Goal: Information Seeking & Learning: Learn about a topic

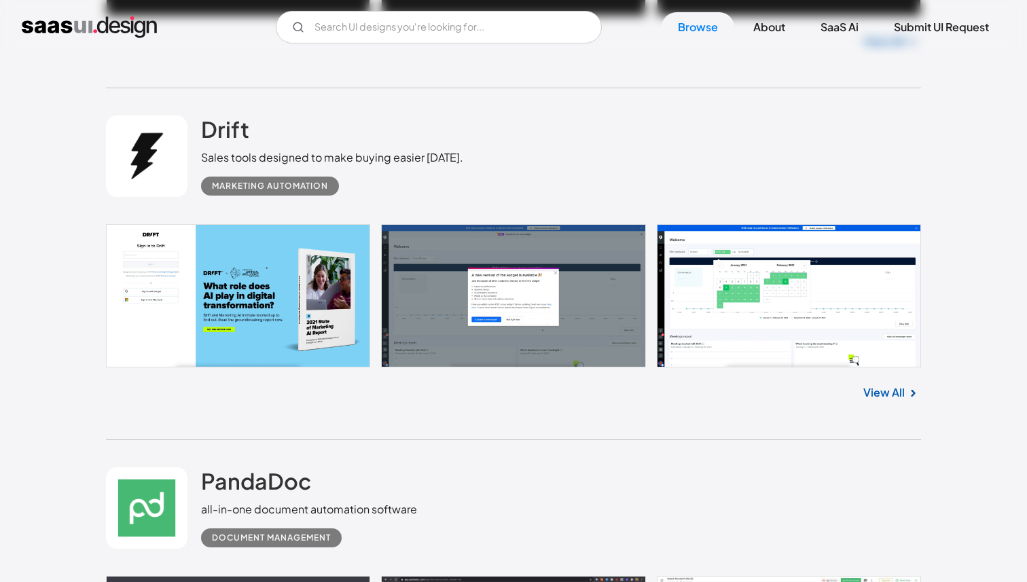
scroll to position [1450, 0]
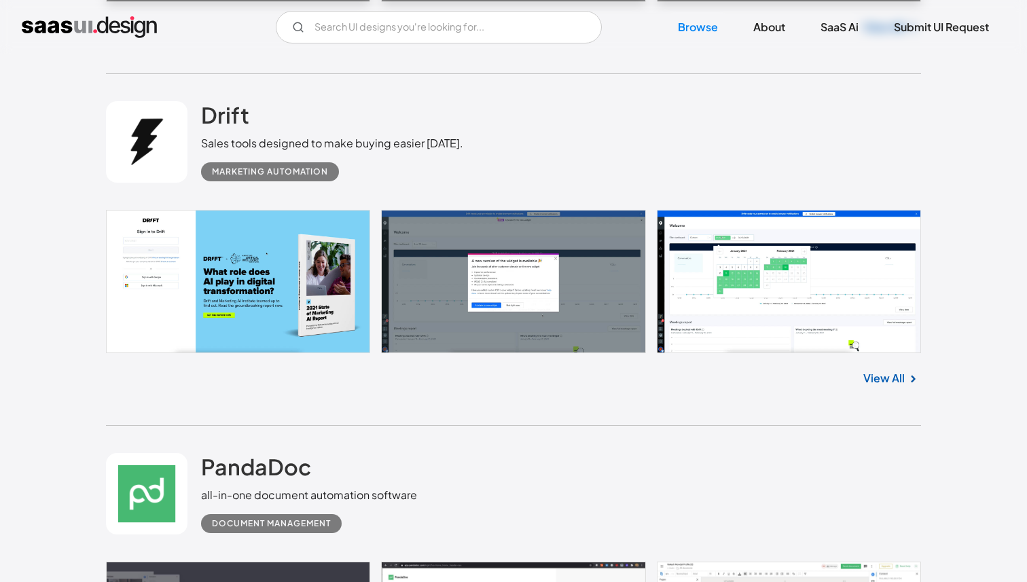
click at [346, 250] on link at bounding box center [513, 281] width 815 height 143
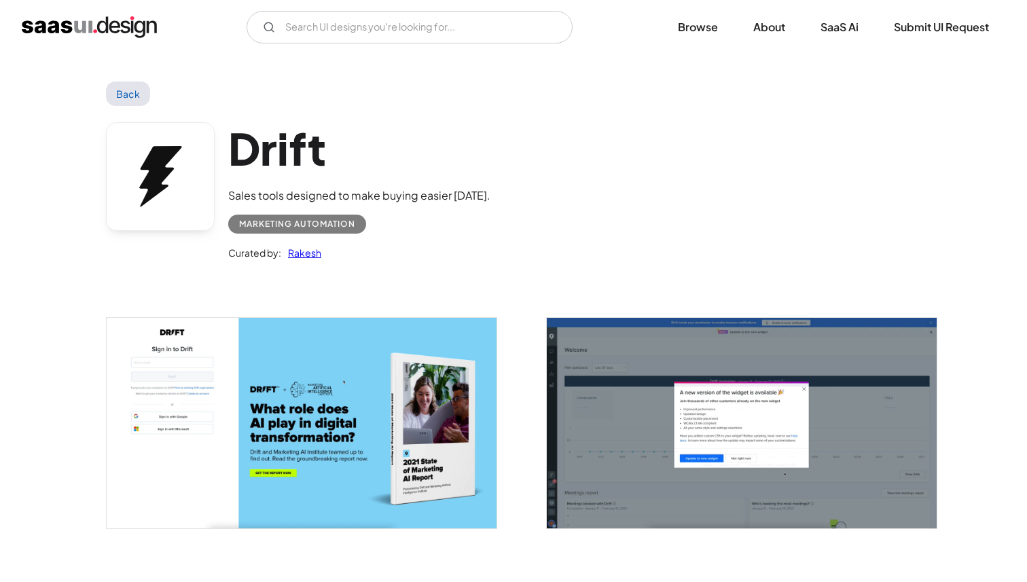
click at [382, 359] on img at bounding box center [302, 423] width 390 height 210
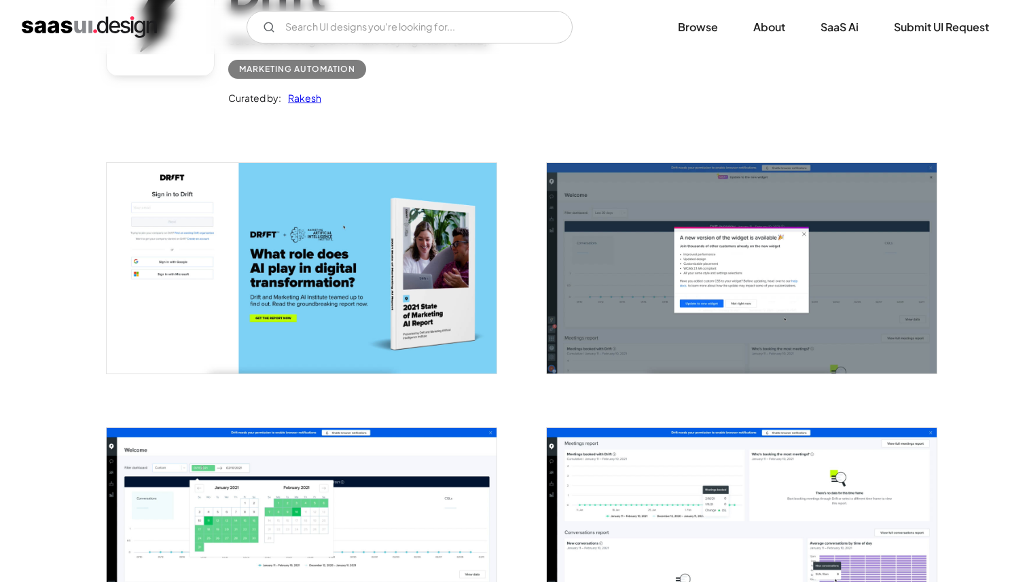
scroll to position [177, 0]
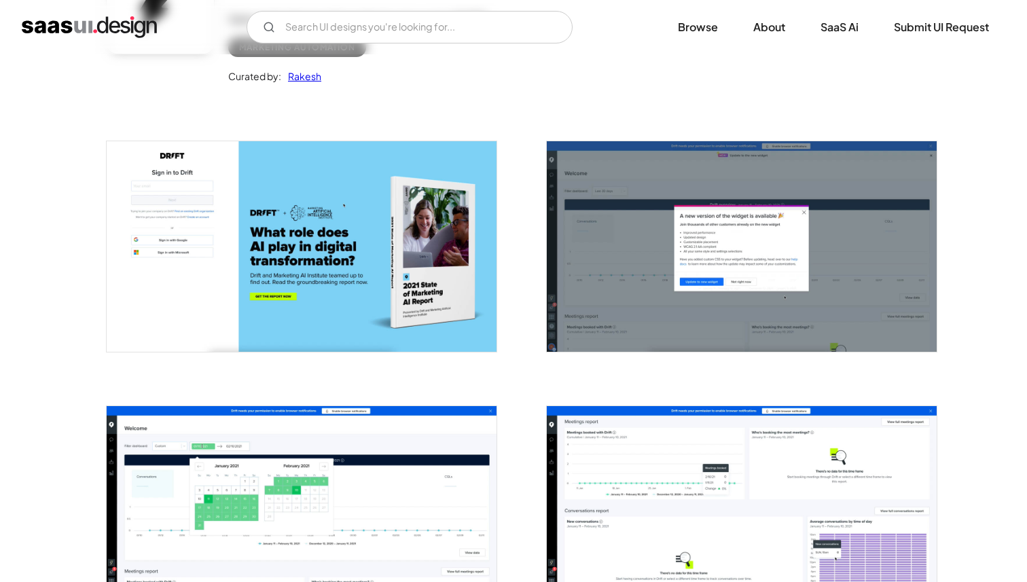
click at [418, 262] on img "open lightbox" at bounding box center [302, 246] width 390 height 210
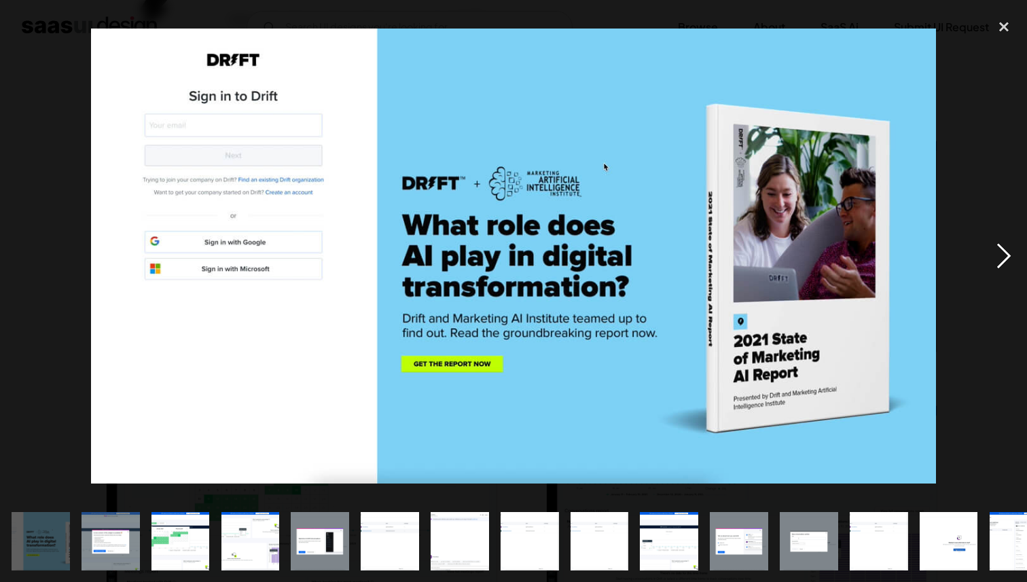
click at [1000, 251] on div "next image" at bounding box center [1004, 256] width 46 height 489
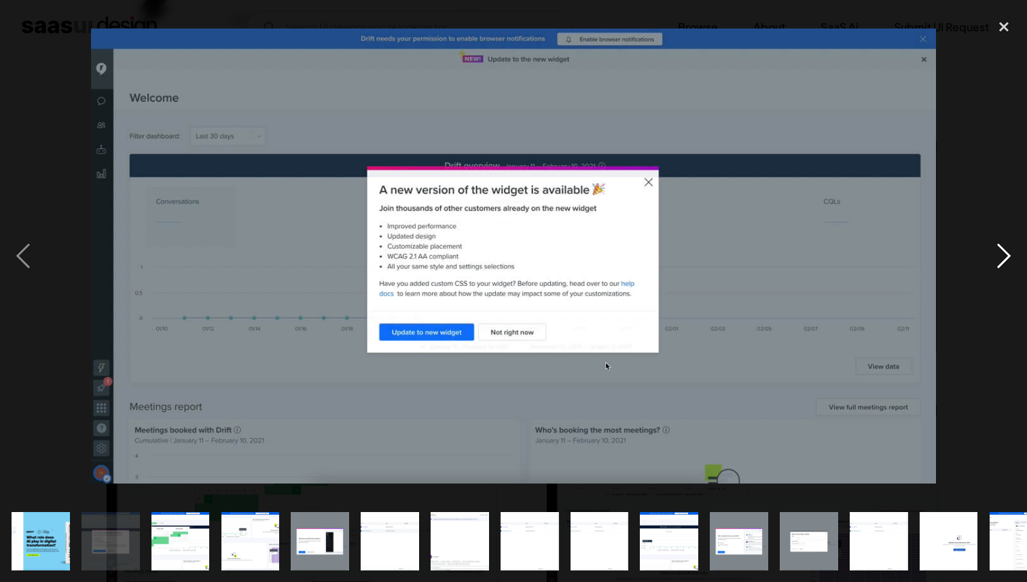
click at [1000, 251] on div "next image" at bounding box center [1004, 256] width 46 height 489
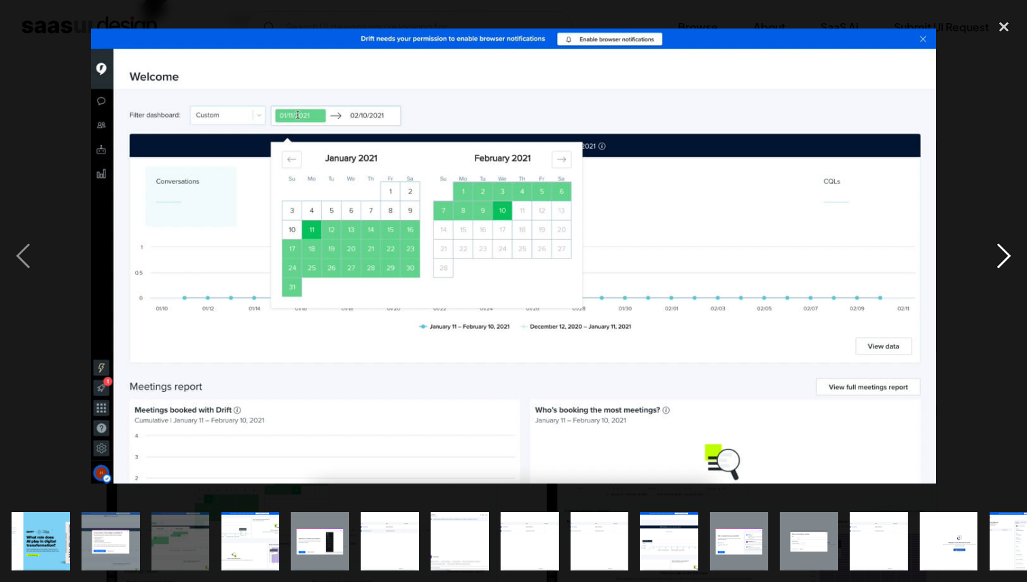
click at [1000, 251] on div "next image" at bounding box center [1004, 256] width 46 height 489
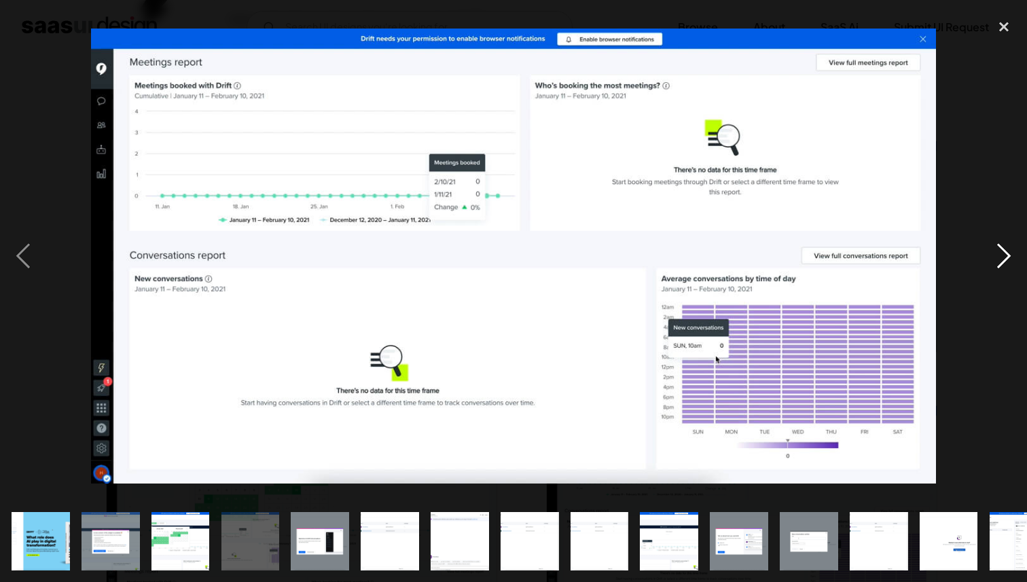
click at [1000, 251] on div "next image" at bounding box center [1004, 256] width 46 height 489
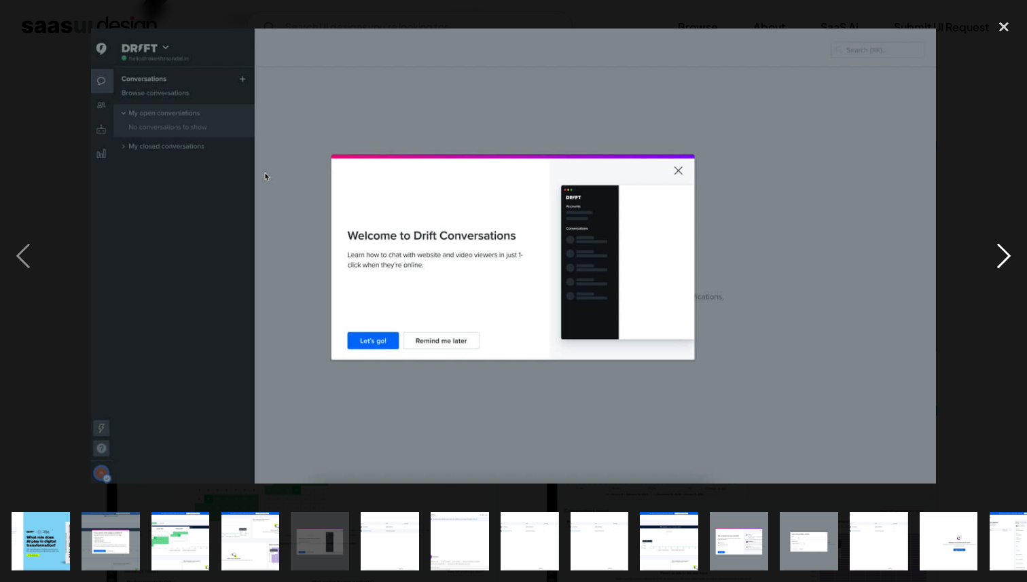
click at [1000, 251] on div "next image" at bounding box center [1004, 256] width 46 height 489
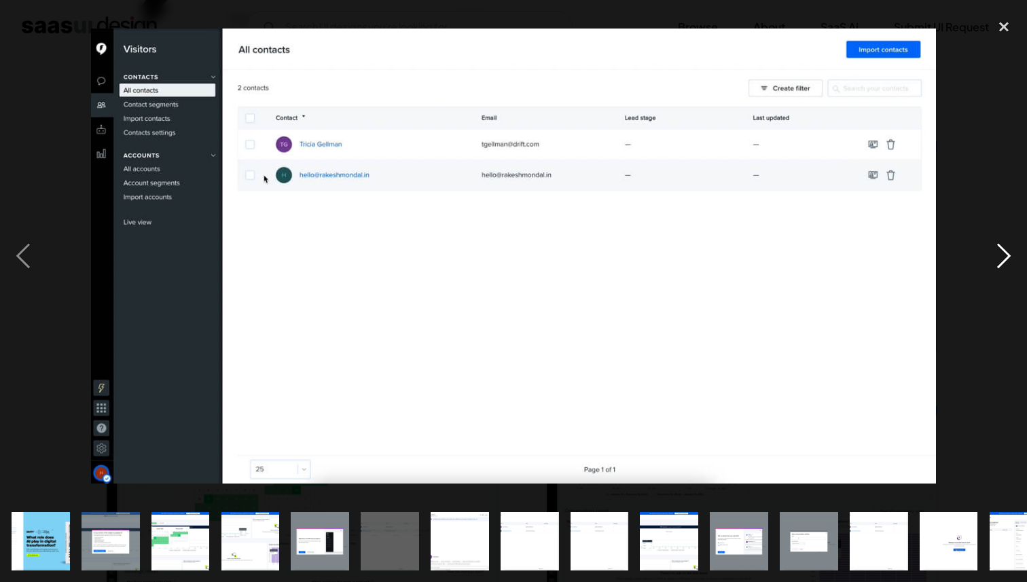
click at [1000, 251] on div "next image" at bounding box center [1004, 256] width 46 height 489
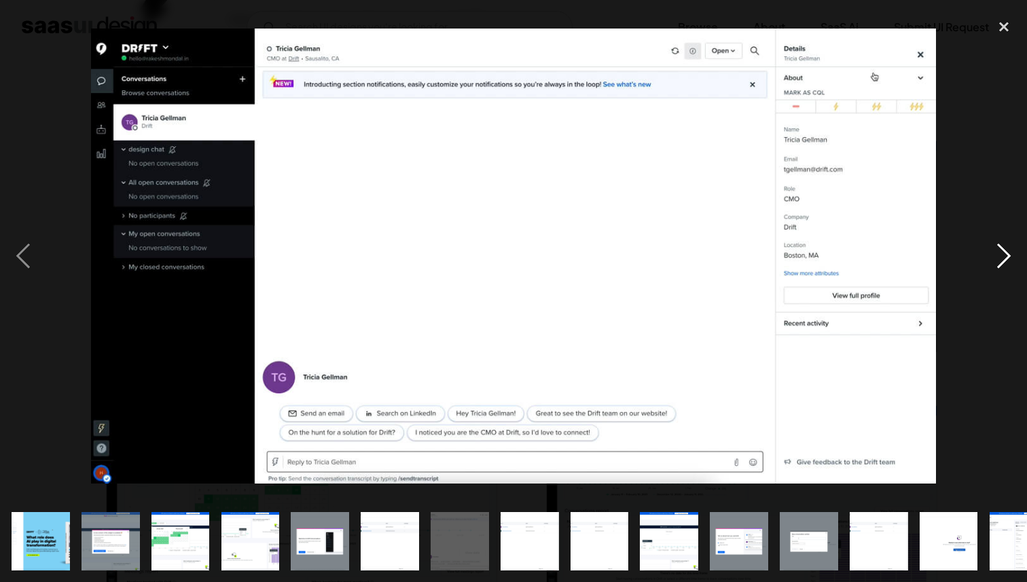
click at [988, 254] on div "next image" at bounding box center [1004, 256] width 46 height 489
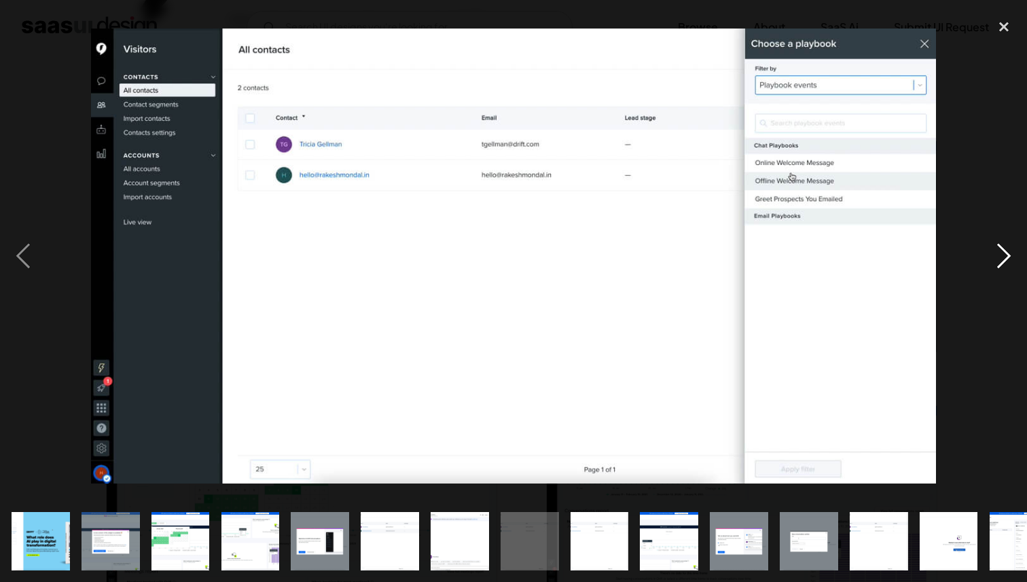
click at [988, 254] on div "next image" at bounding box center [1004, 256] width 46 height 489
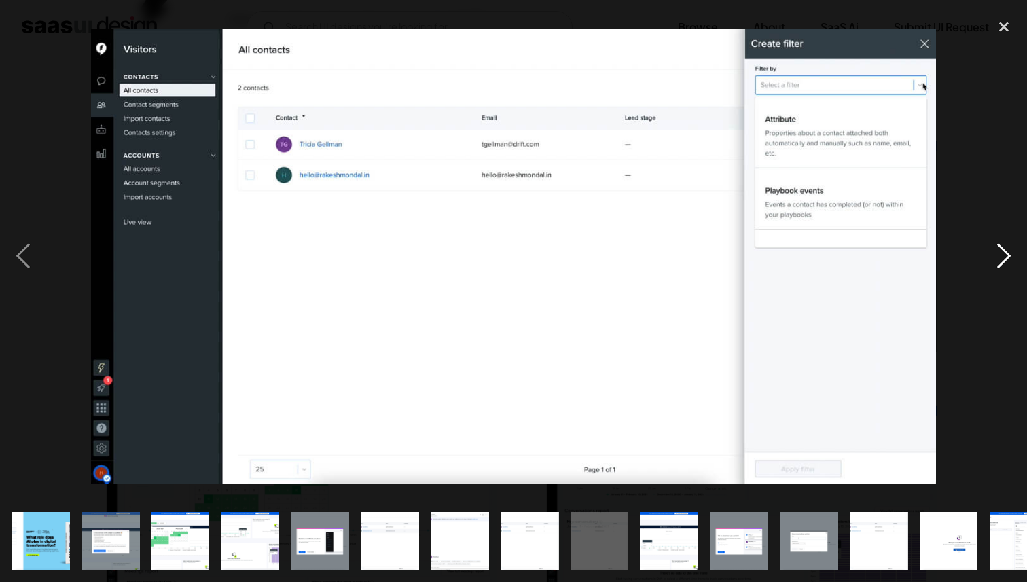
click at [988, 254] on div "next image" at bounding box center [1004, 256] width 46 height 489
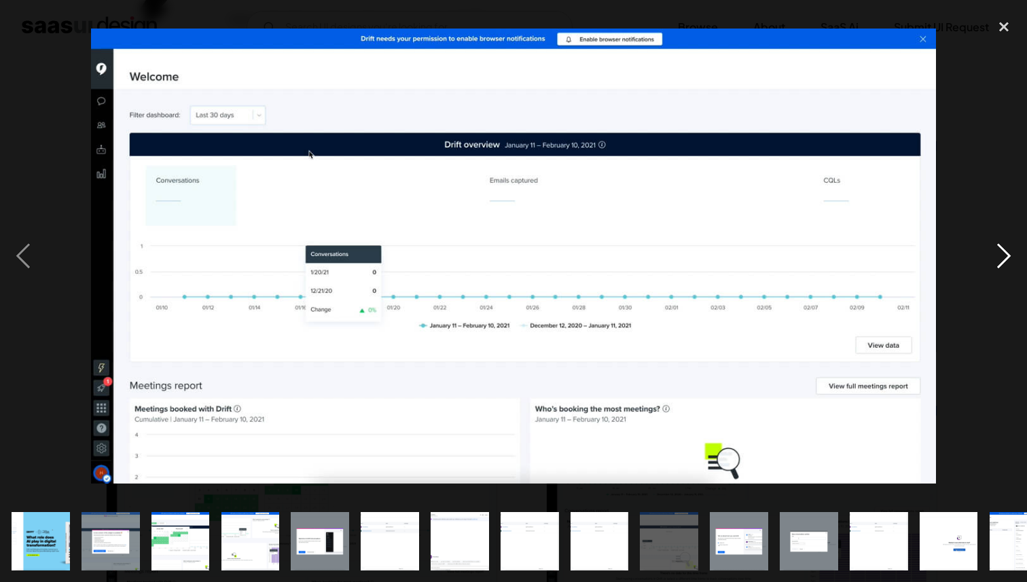
click at [988, 254] on div "next image" at bounding box center [1004, 256] width 46 height 489
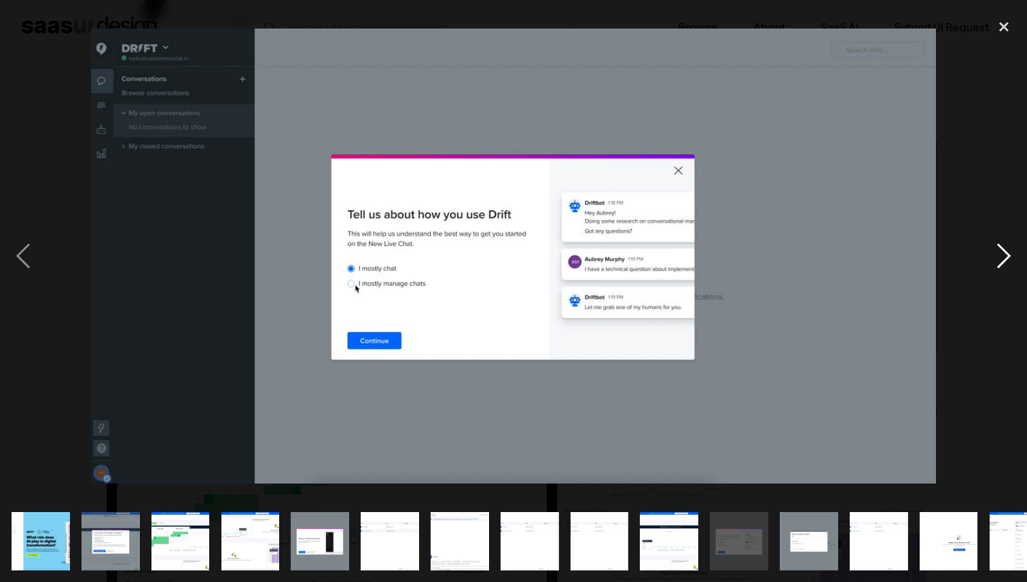
click at [988, 254] on div "next image" at bounding box center [1004, 256] width 46 height 489
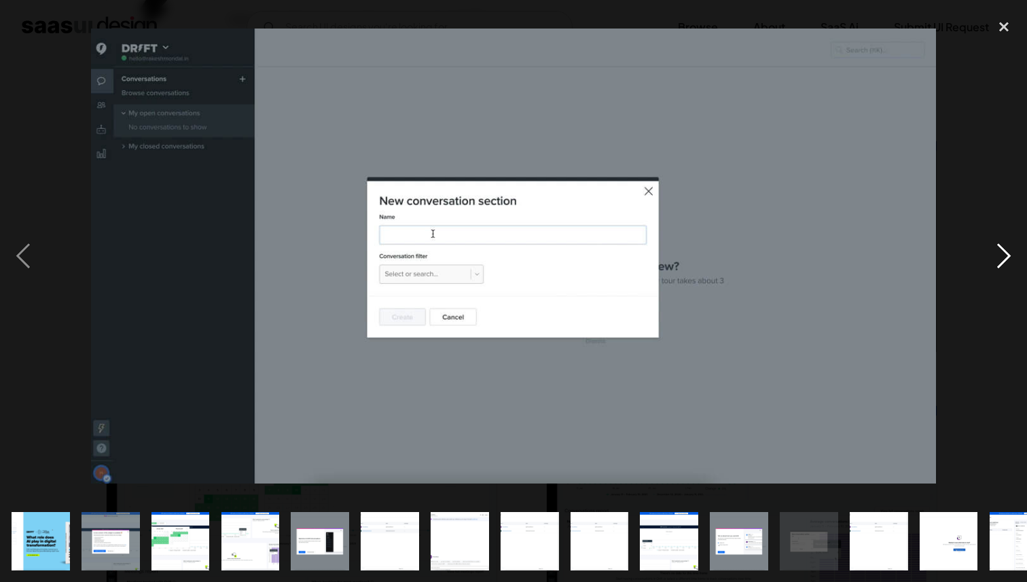
click at [988, 254] on div "next image" at bounding box center [1004, 256] width 46 height 489
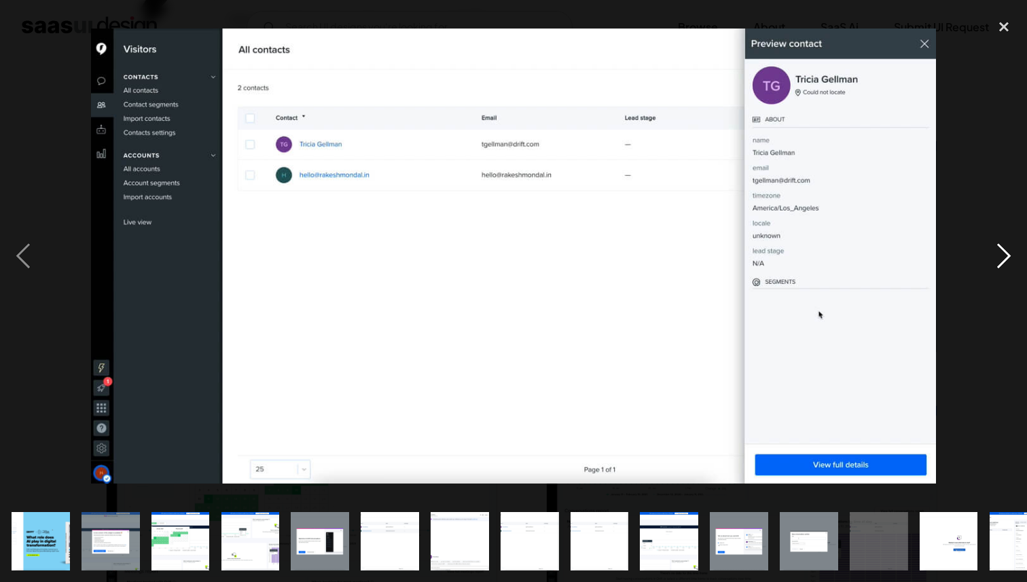
click at [988, 254] on div "next image" at bounding box center [1004, 256] width 46 height 489
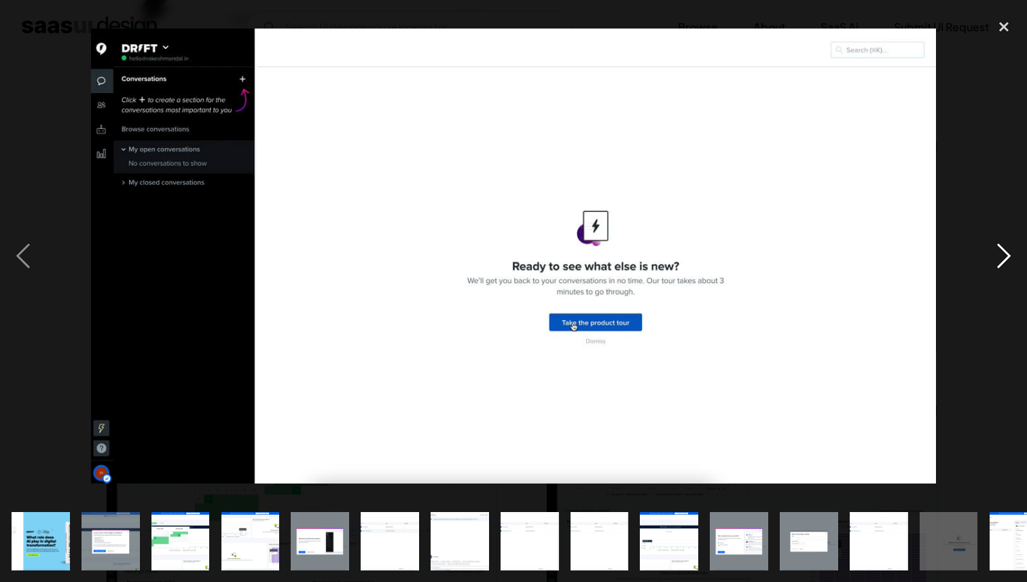
click at [988, 254] on div "next image" at bounding box center [1004, 256] width 46 height 489
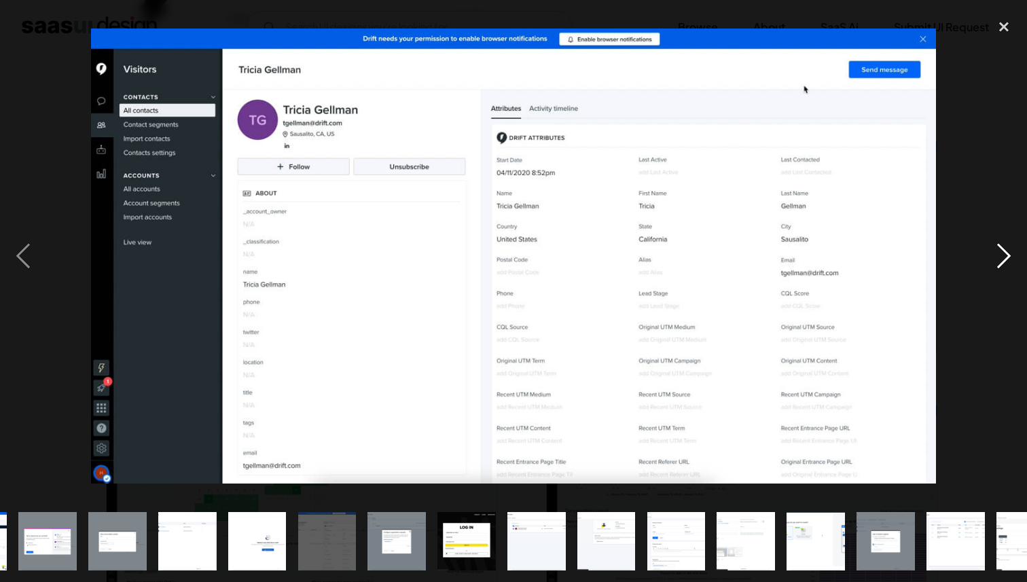
scroll to position [0, 730]
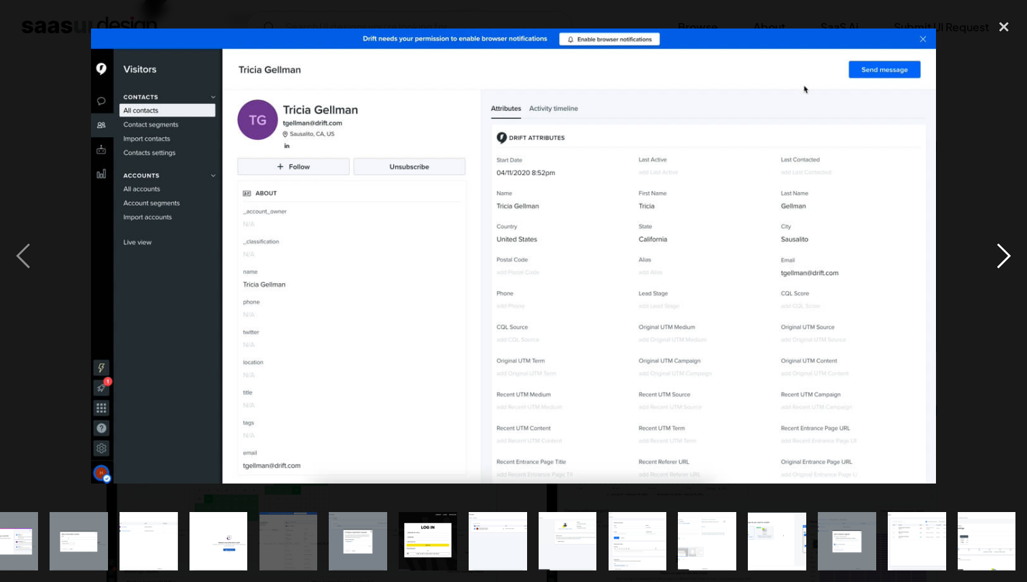
click at [988, 254] on div "next image" at bounding box center [1004, 256] width 46 height 489
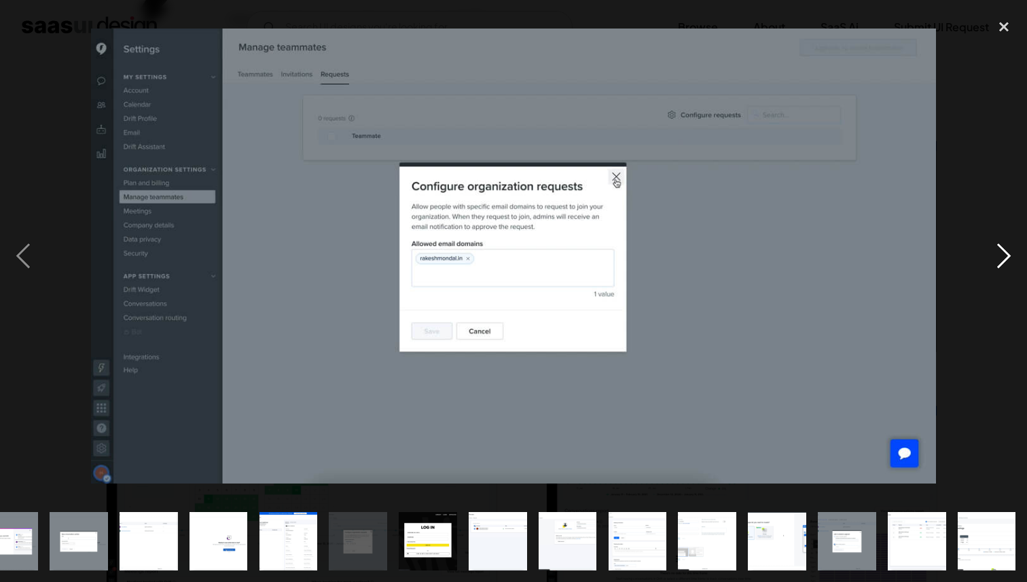
click at [988, 254] on div "next image" at bounding box center [1004, 256] width 46 height 489
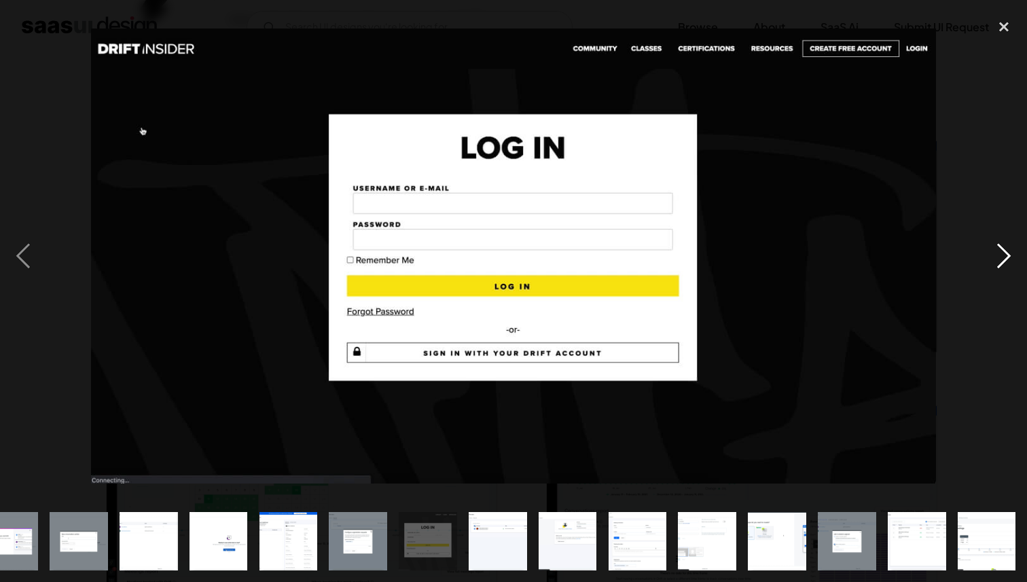
click at [988, 254] on div "next image" at bounding box center [1004, 256] width 46 height 489
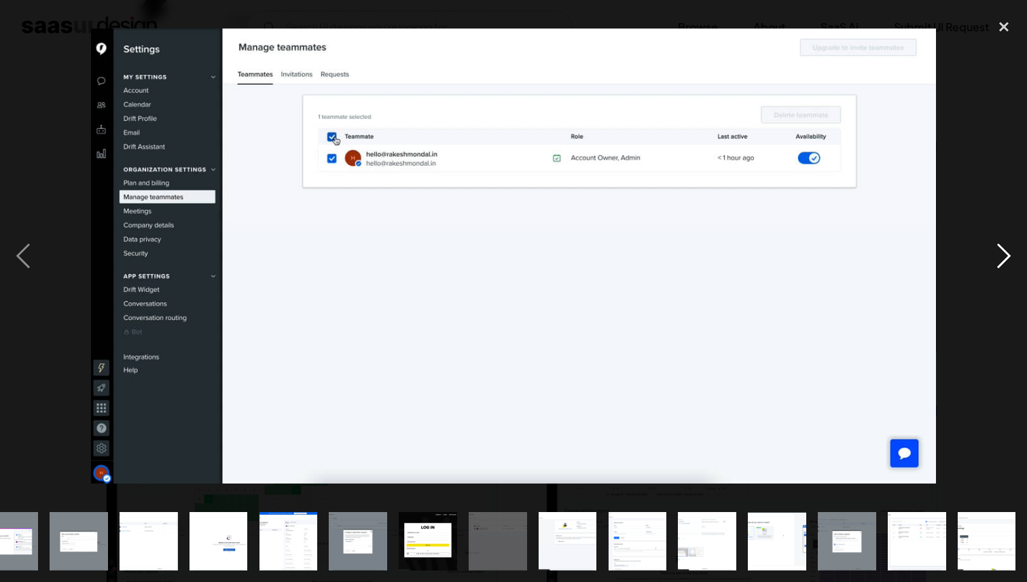
click at [988, 254] on div "next image" at bounding box center [1004, 256] width 46 height 489
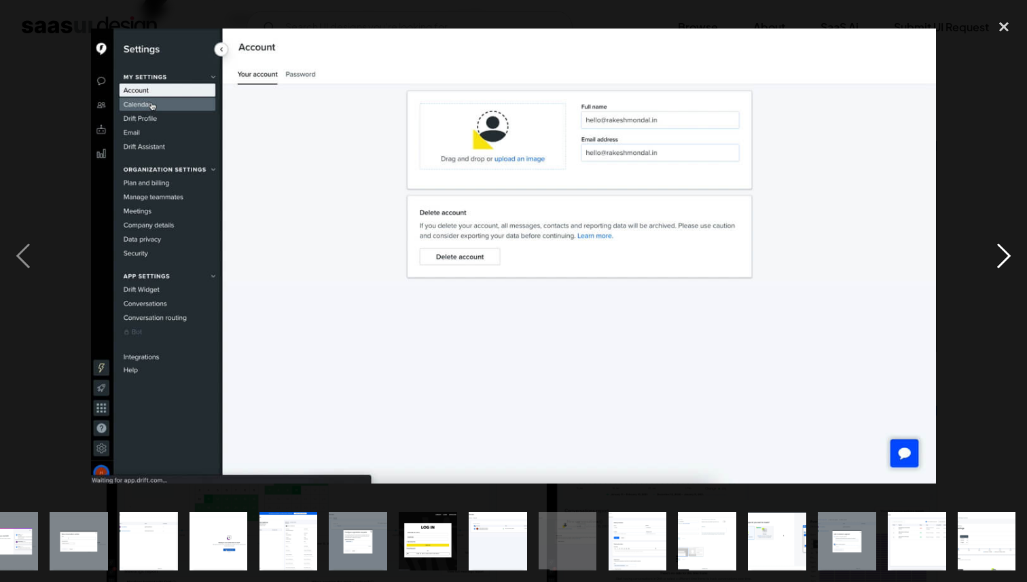
click at [988, 254] on div "next image" at bounding box center [1004, 256] width 46 height 489
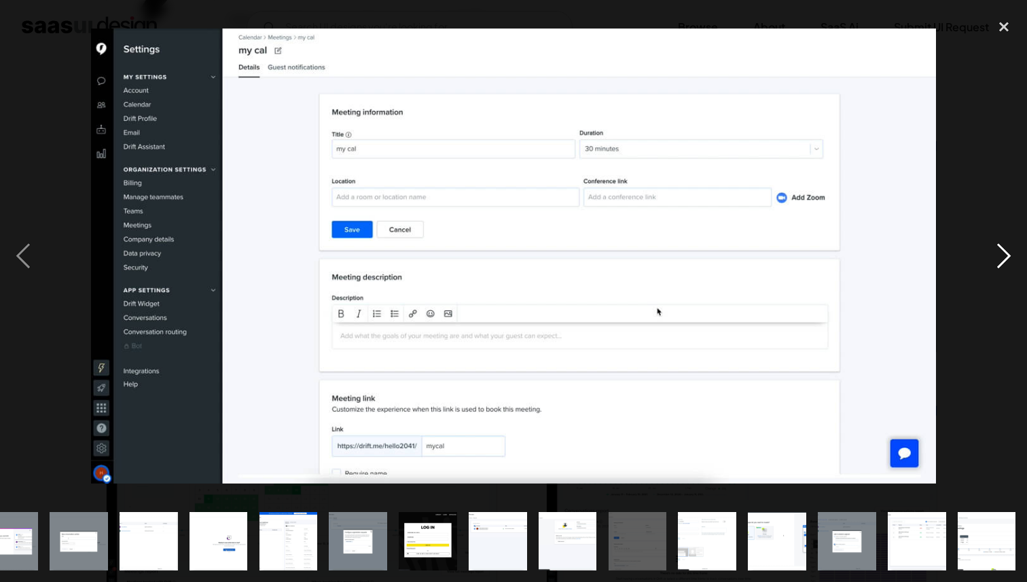
click at [990, 240] on div "next image" at bounding box center [1004, 256] width 46 height 489
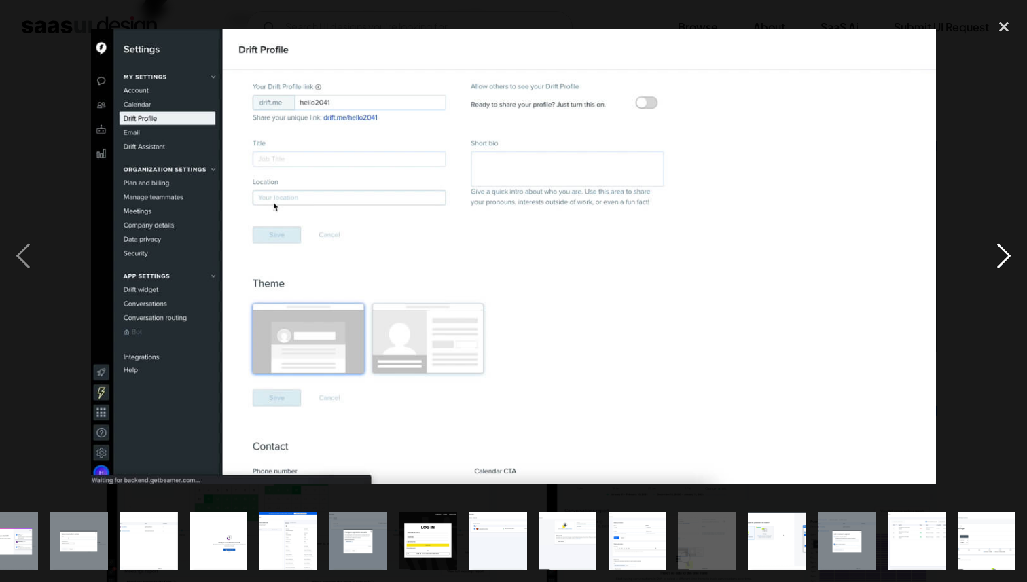
click at [990, 240] on div "next image" at bounding box center [1004, 256] width 46 height 489
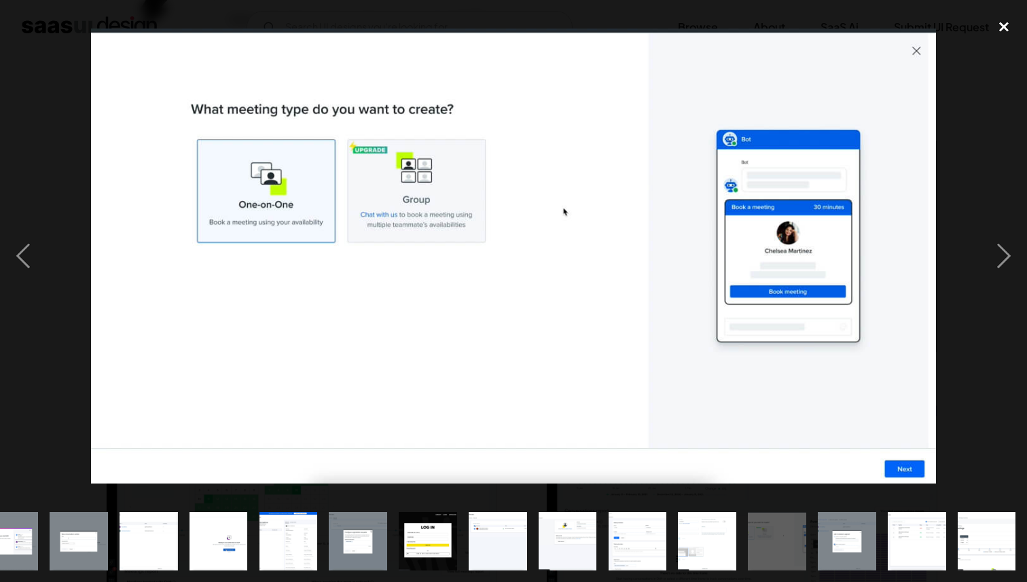
click at [1002, 24] on div "close lightbox" at bounding box center [1004, 27] width 46 height 30
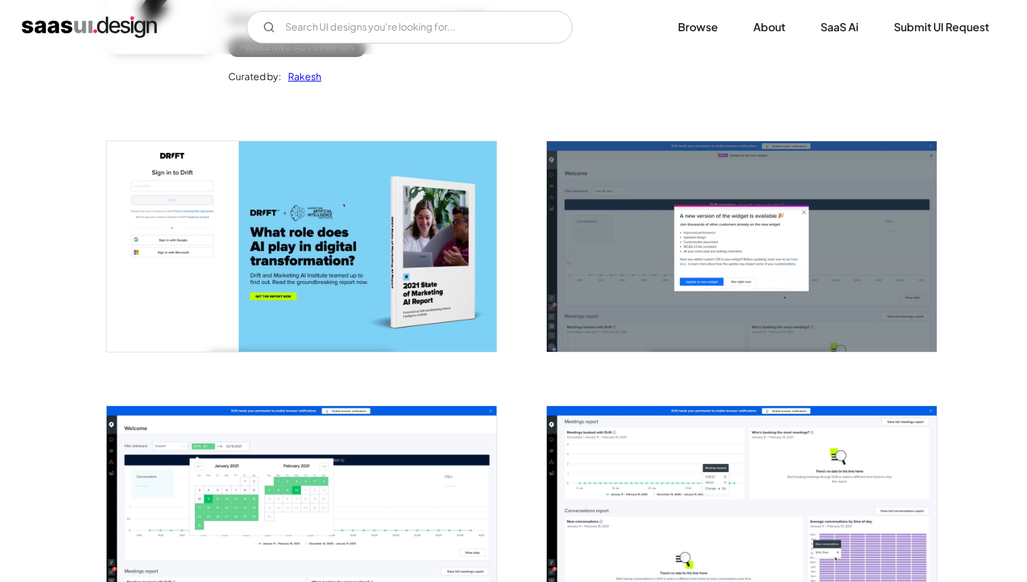
scroll to position [0, 0]
click at [119, 36] on img "home" at bounding box center [89, 27] width 135 height 22
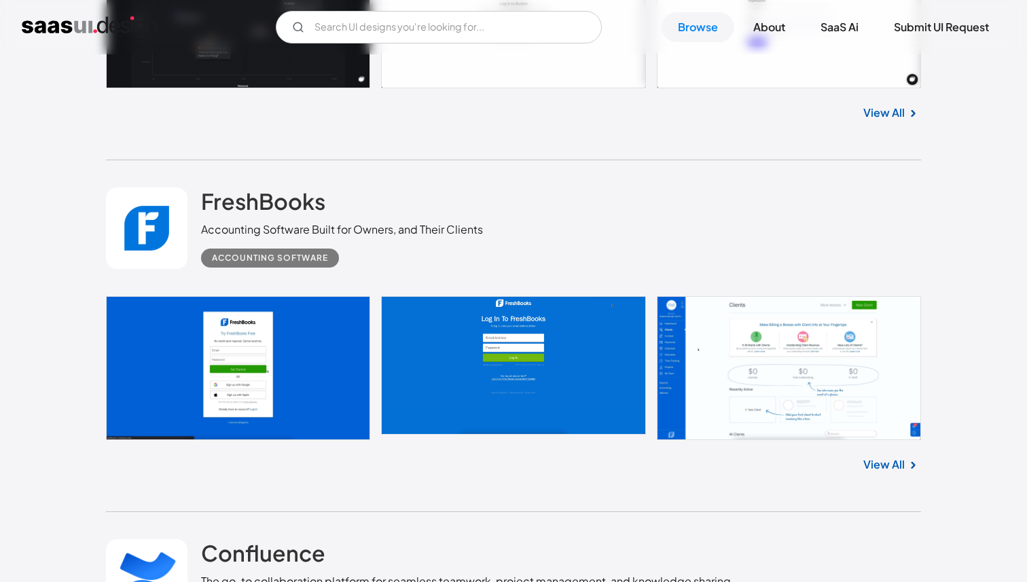
scroll to position [2442, 0]
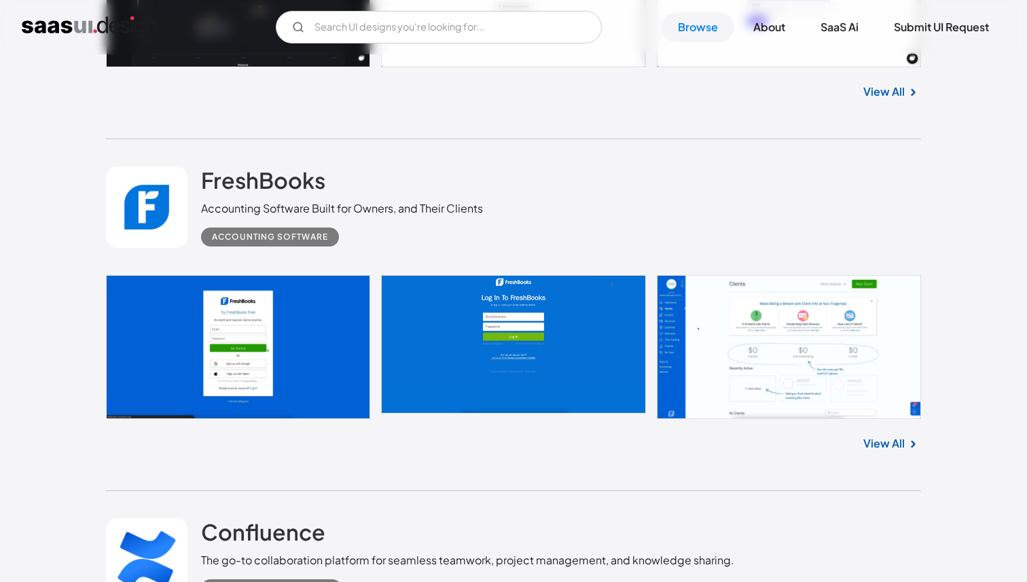
click at [204, 314] on link at bounding box center [513, 346] width 815 height 143
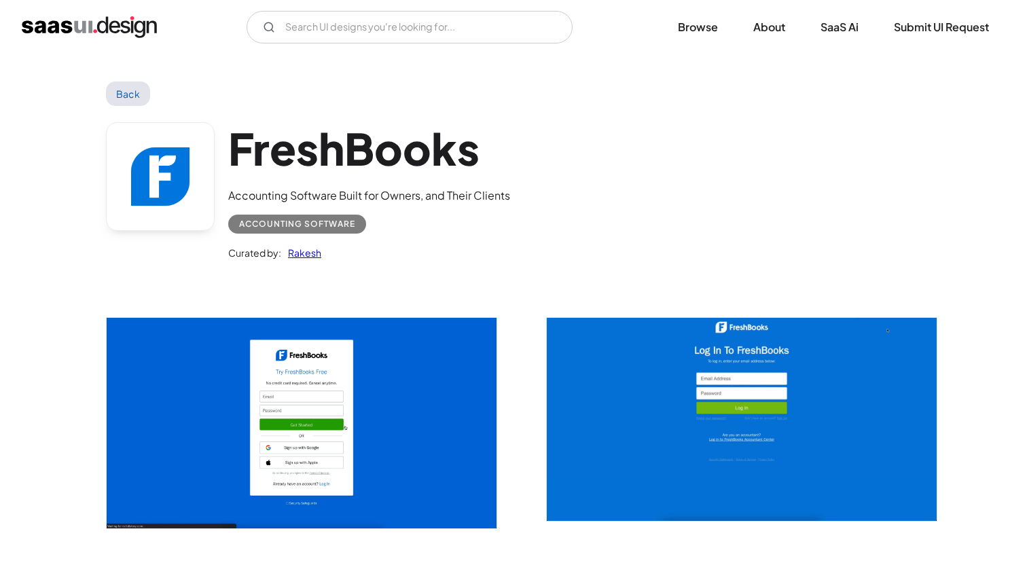
click at [379, 350] on img "open lightbox" at bounding box center [302, 423] width 390 height 211
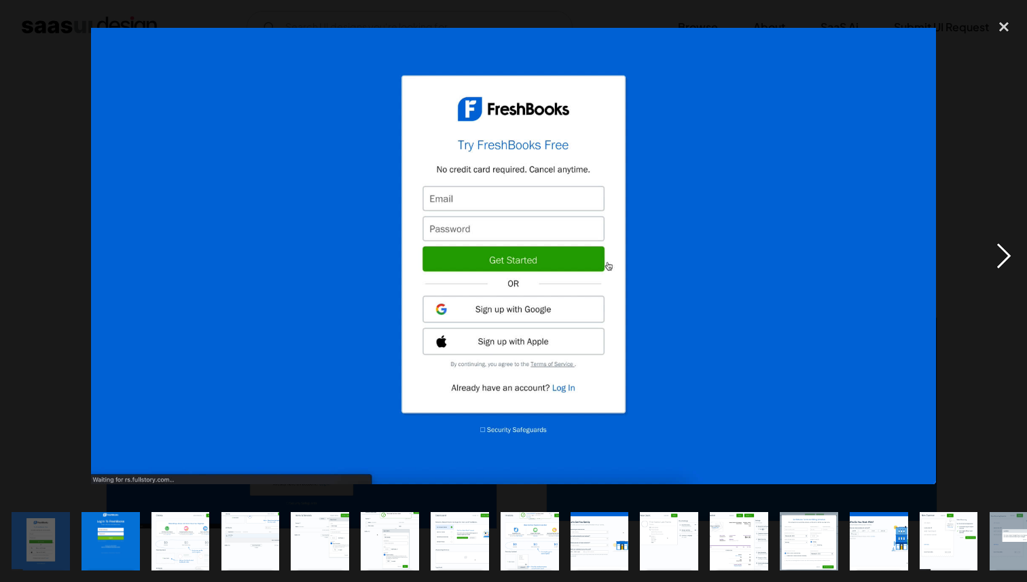
click at [1007, 254] on div "next image" at bounding box center [1004, 256] width 46 height 489
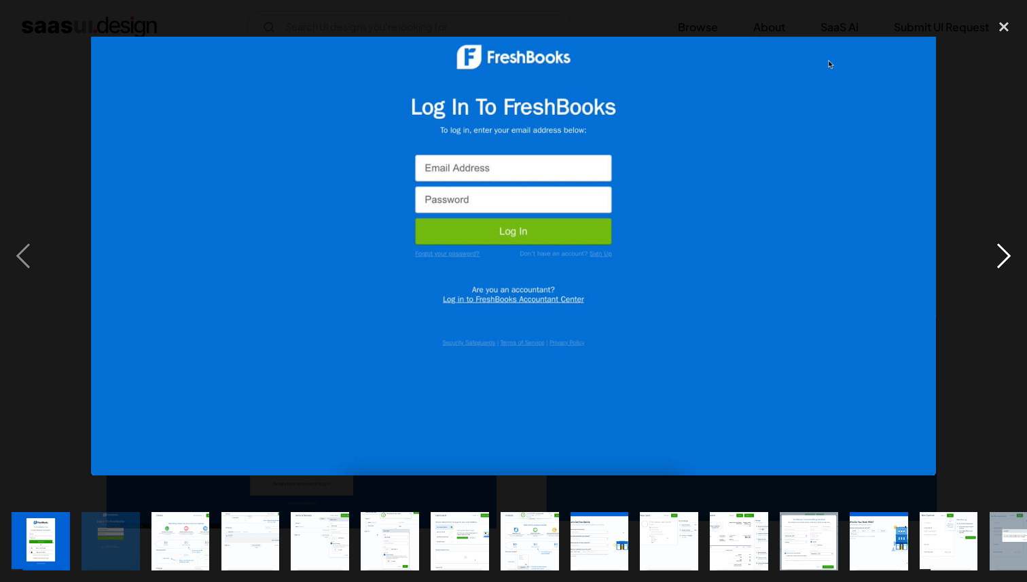
click at [1007, 254] on div "next image" at bounding box center [1004, 256] width 46 height 489
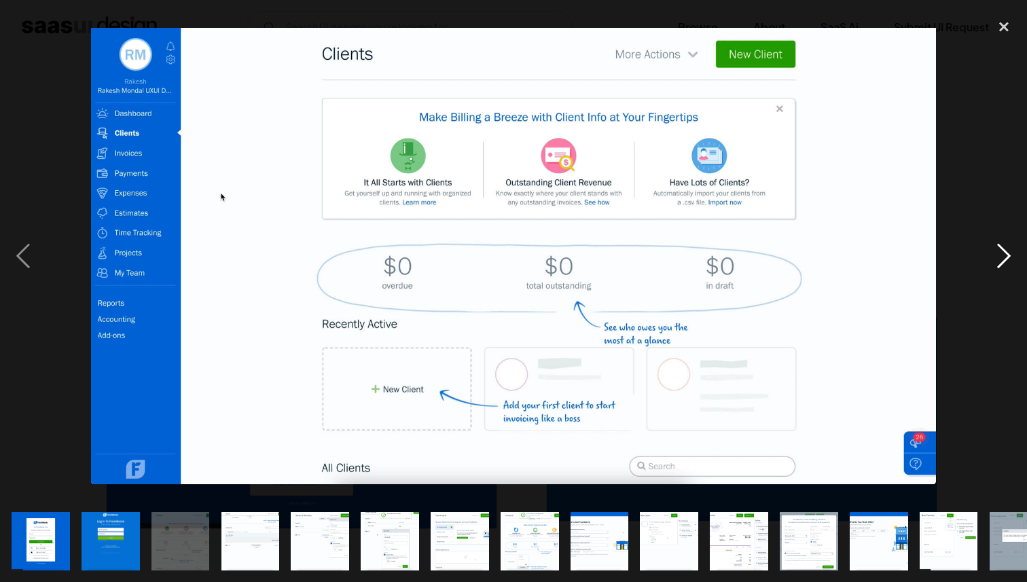
click at [1007, 254] on div "next image" at bounding box center [1004, 256] width 46 height 489
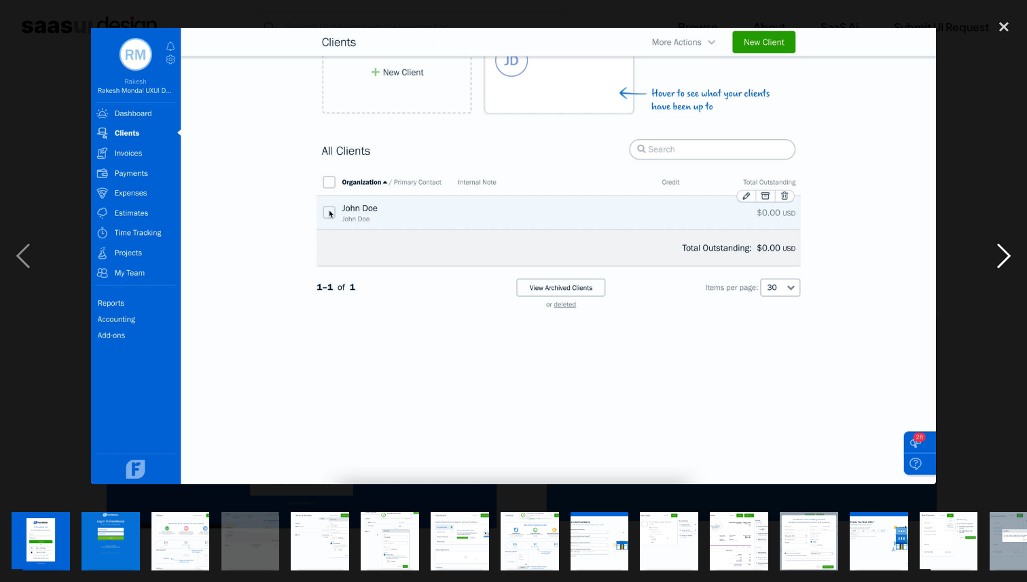
click at [1007, 254] on div "next image" at bounding box center [1004, 256] width 46 height 489
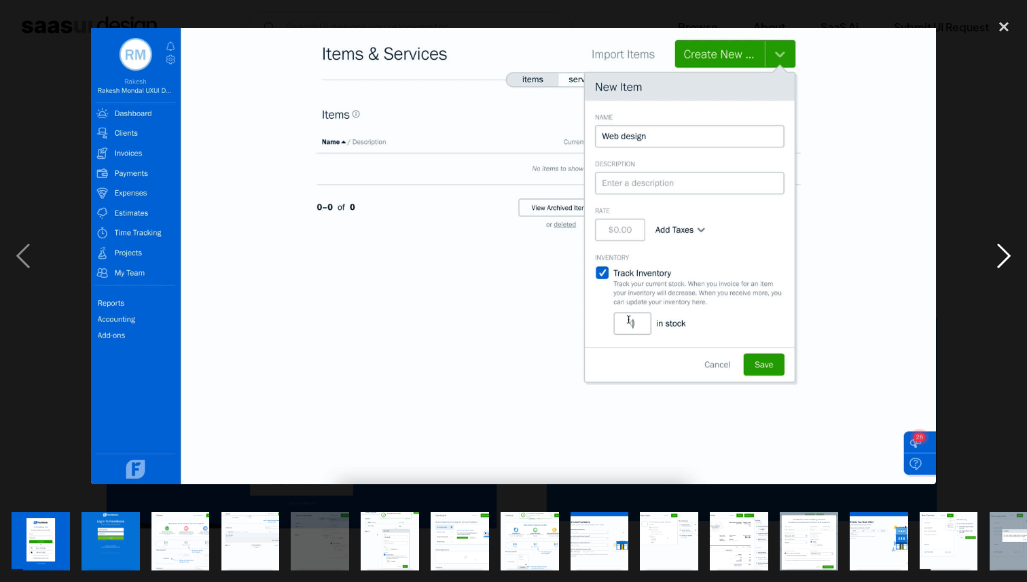
click at [1007, 254] on div "next image" at bounding box center [1004, 256] width 46 height 489
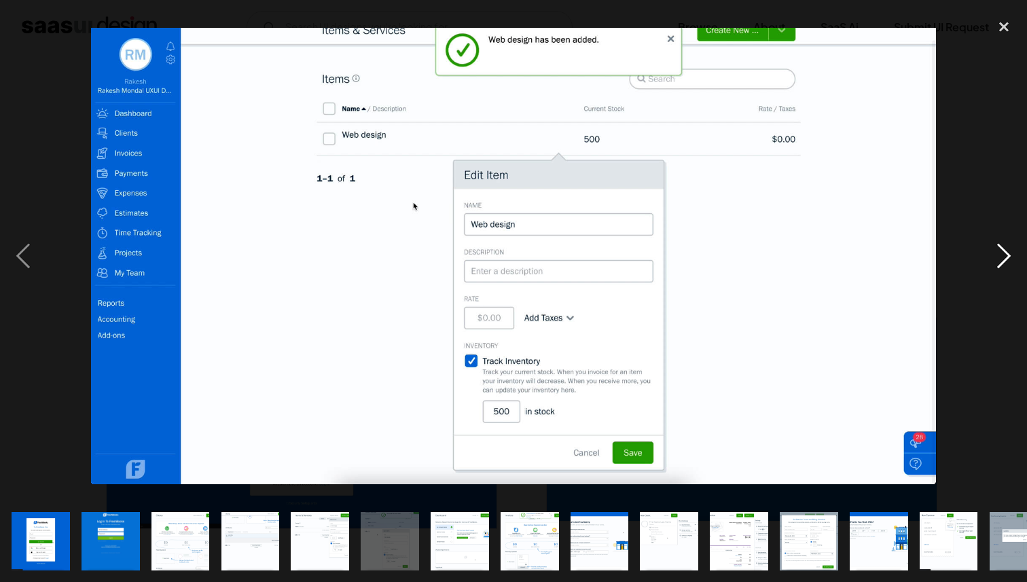
click at [1005, 256] on div "next image" at bounding box center [1004, 256] width 46 height 489
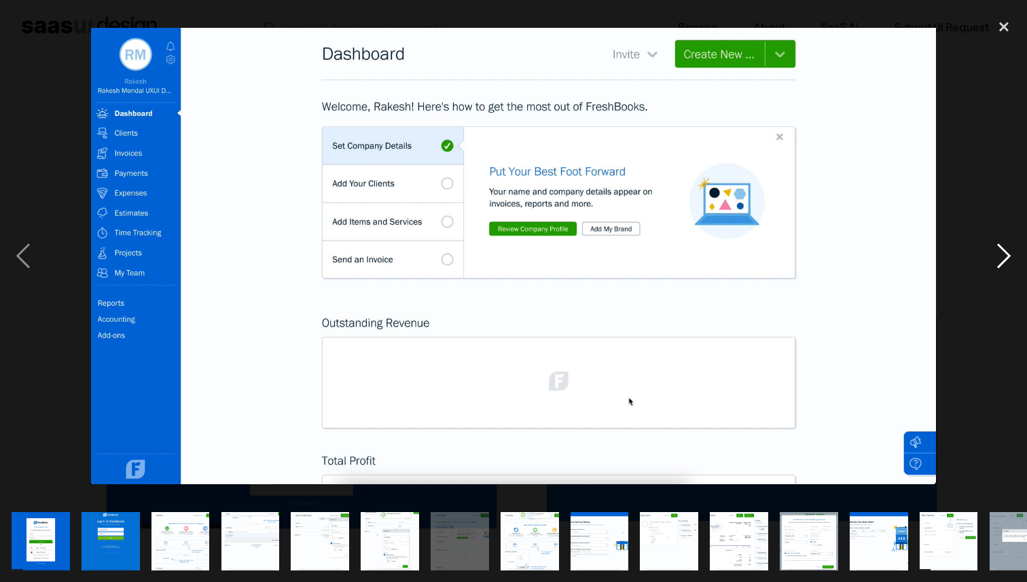
click at [1005, 256] on div "next image" at bounding box center [1004, 256] width 46 height 489
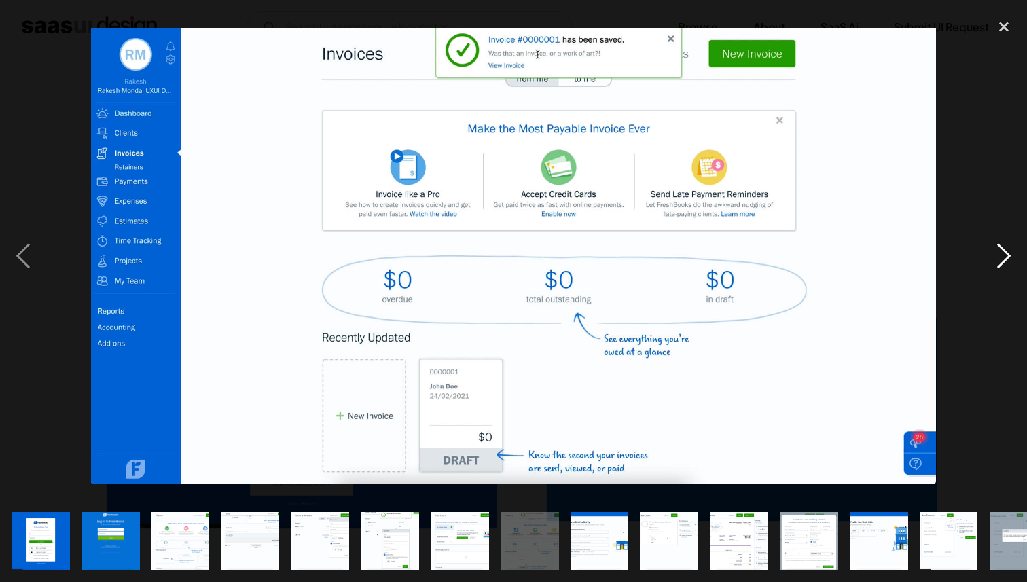
click at [1005, 256] on div "next image" at bounding box center [1004, 256] width 46 height 489
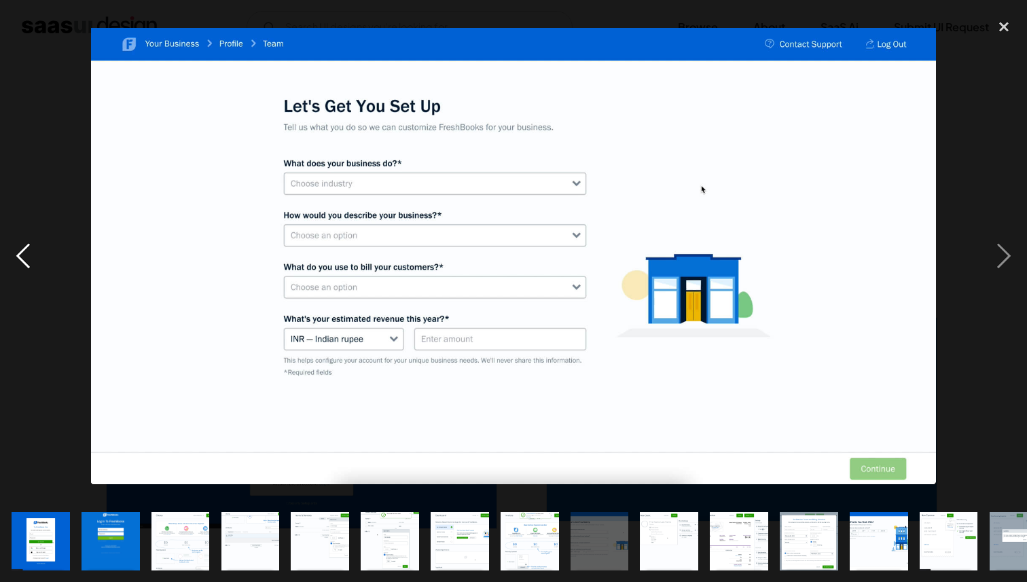
click at [17, 250] on div "previous image" at bounding box center [23, 256] width 46 height 489
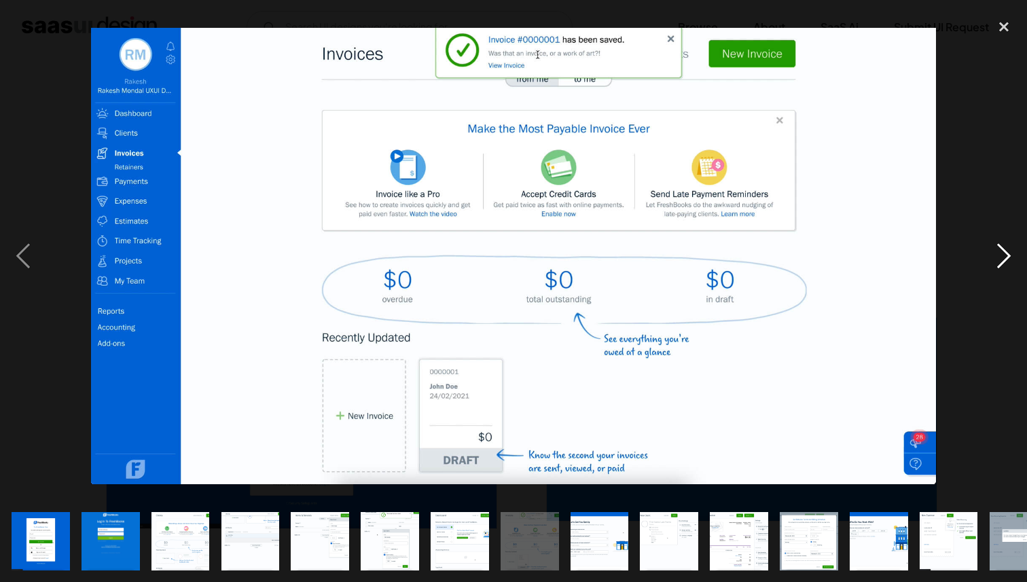
click at [984, 241] on div "next image" at bounding box center [1004, 256] width 46 height 489
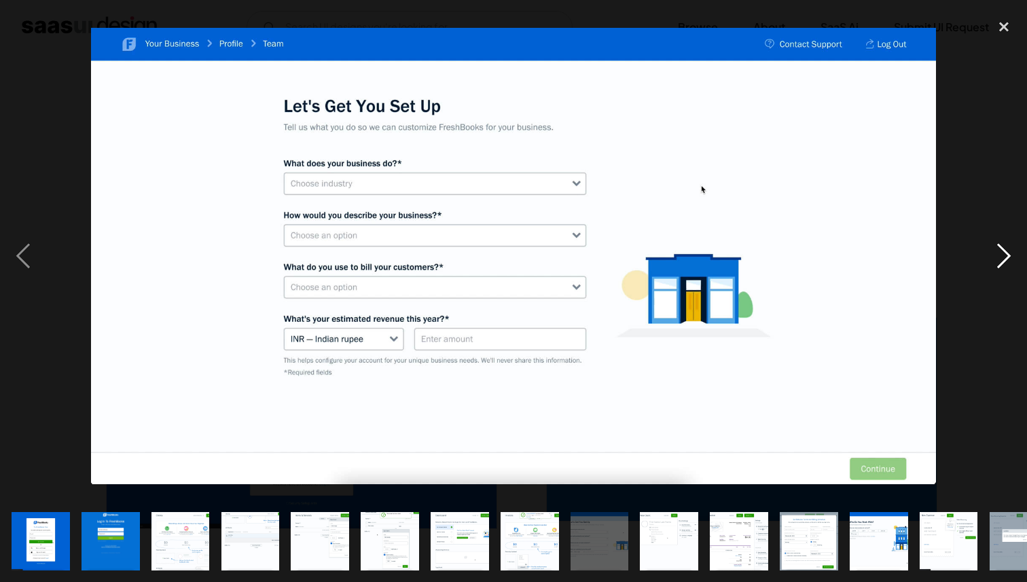
click at [984, 243] on div "next image" at bounding box center [1004, 256] width 46 height 489
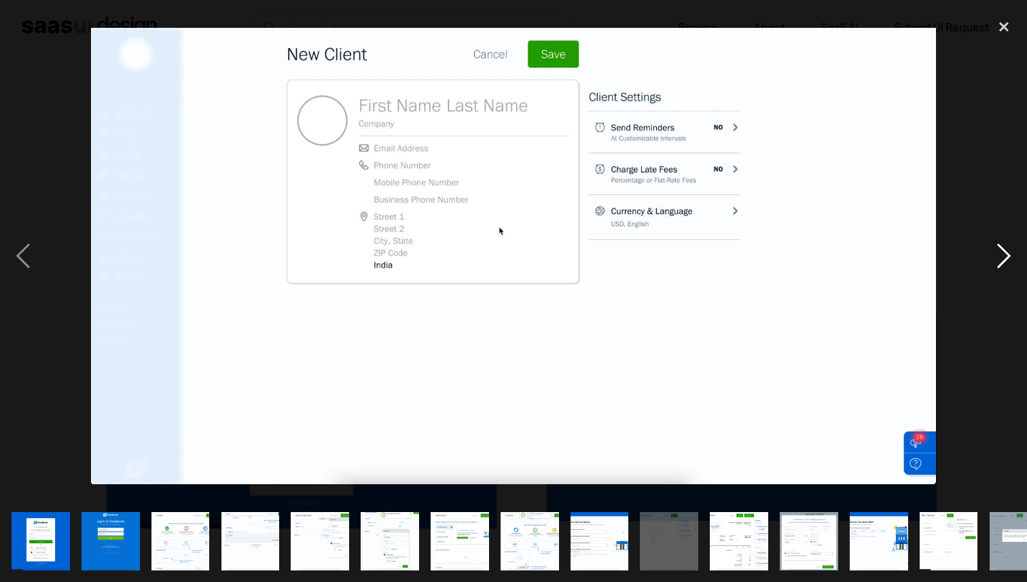
click at [984, 245] on div "next image" at bounding box center [1004, 256] width 46 height 489
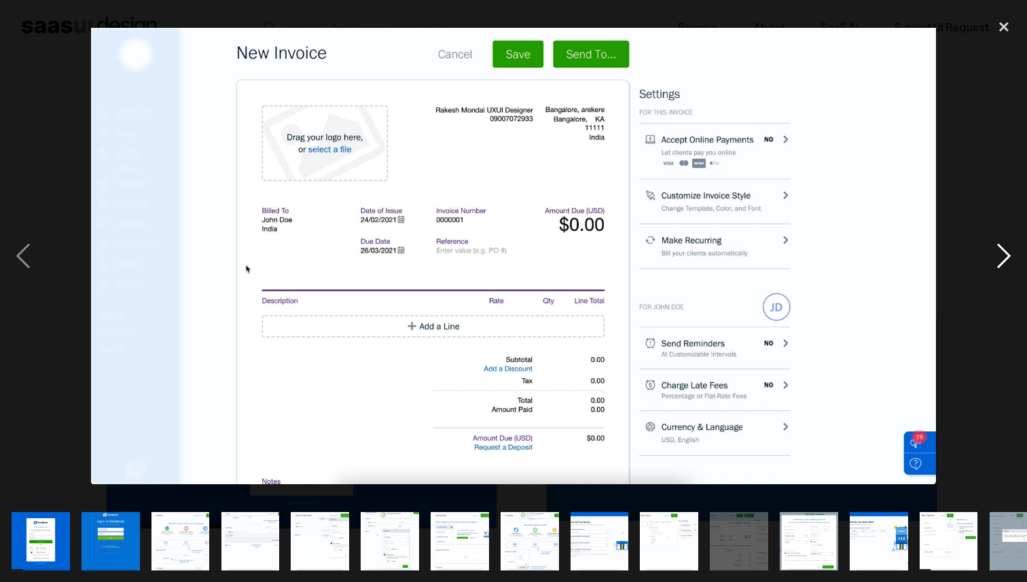
click at [984, 249] on div "next image" at bounding box center [1004, 256] width 46 height 489
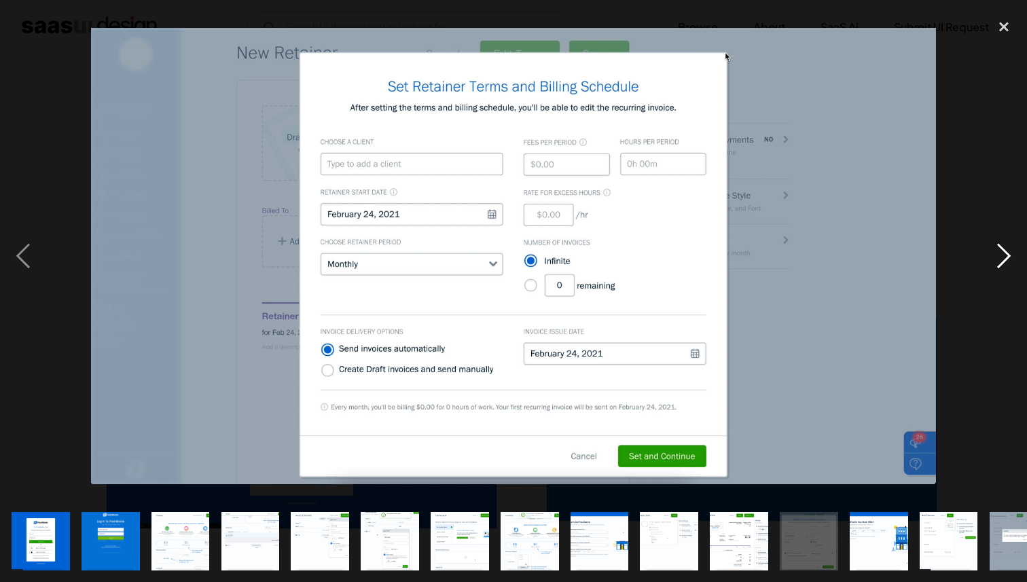
click at [984, 249] on div "next image" at bounding box center [1004, 256] width 46 height 489
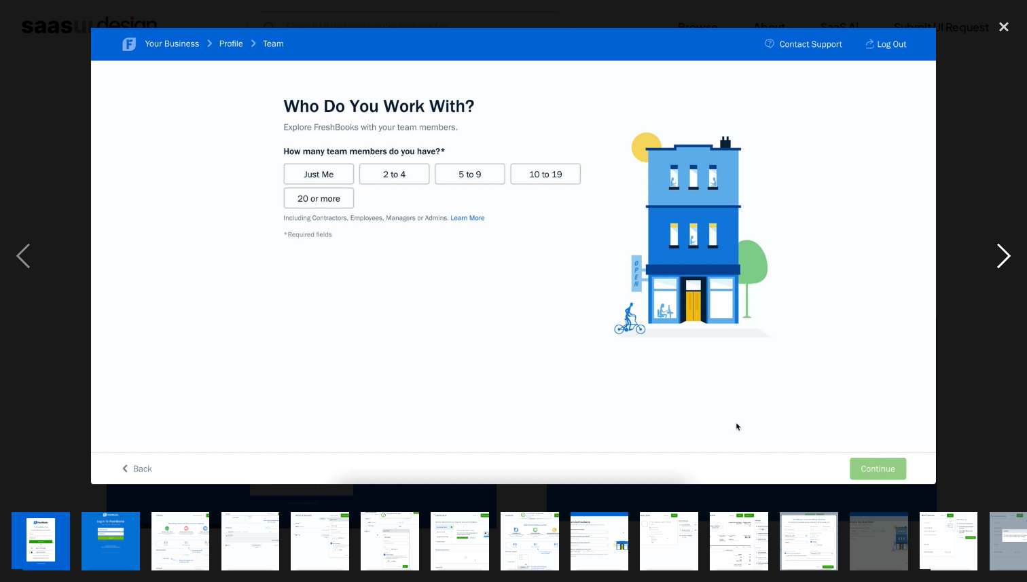
click at [984, 249] on div "next image" at bounding box center [1004, 256] width 46 height 489
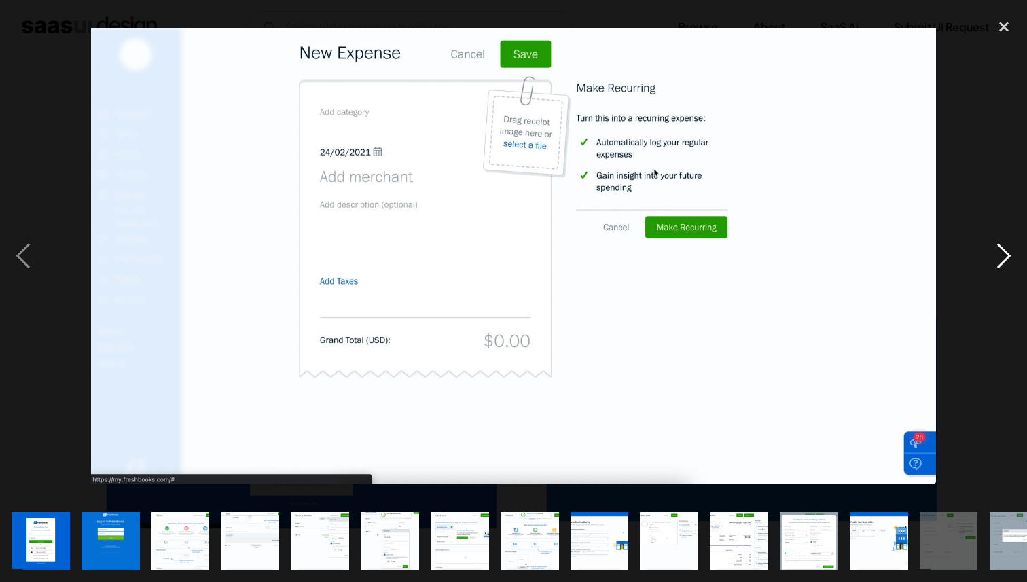
click at [984, 249] on div "next image" at bounding box center [1004, 256] width 46 height 489
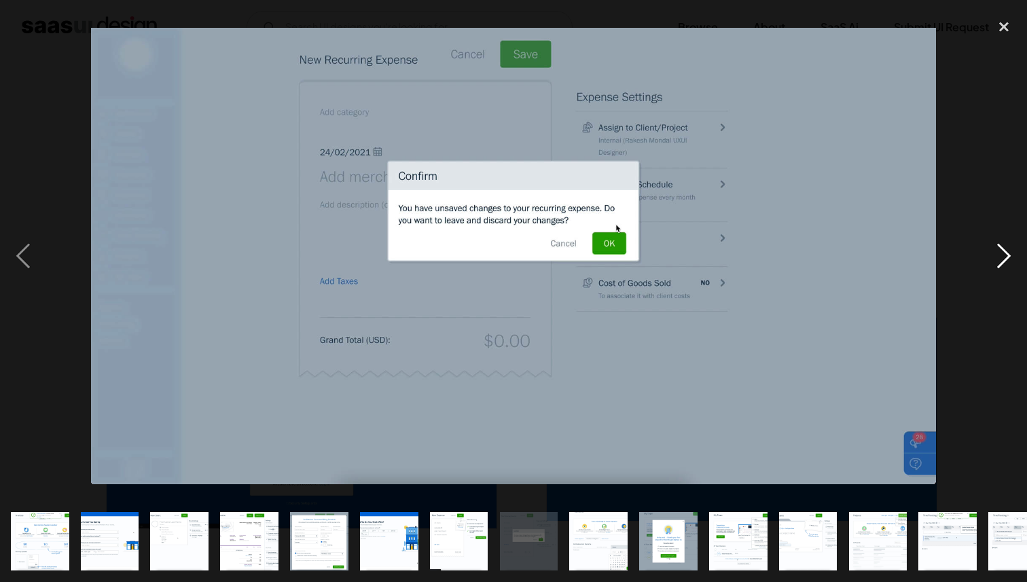
scroll to position [0, 521]
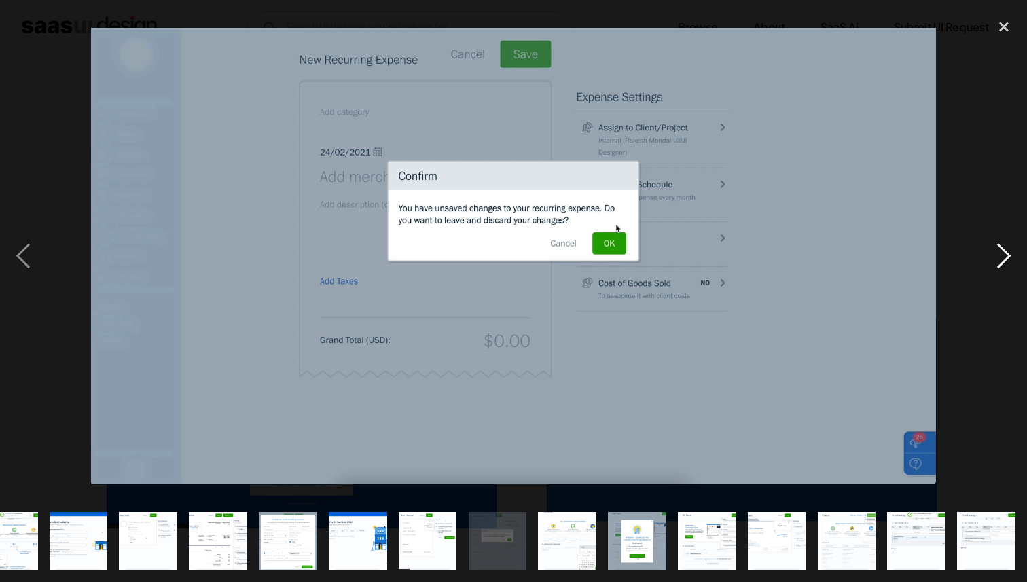
click at [984, 249] on div "next image" at bounding box center [1004, 256] width 46 height 489
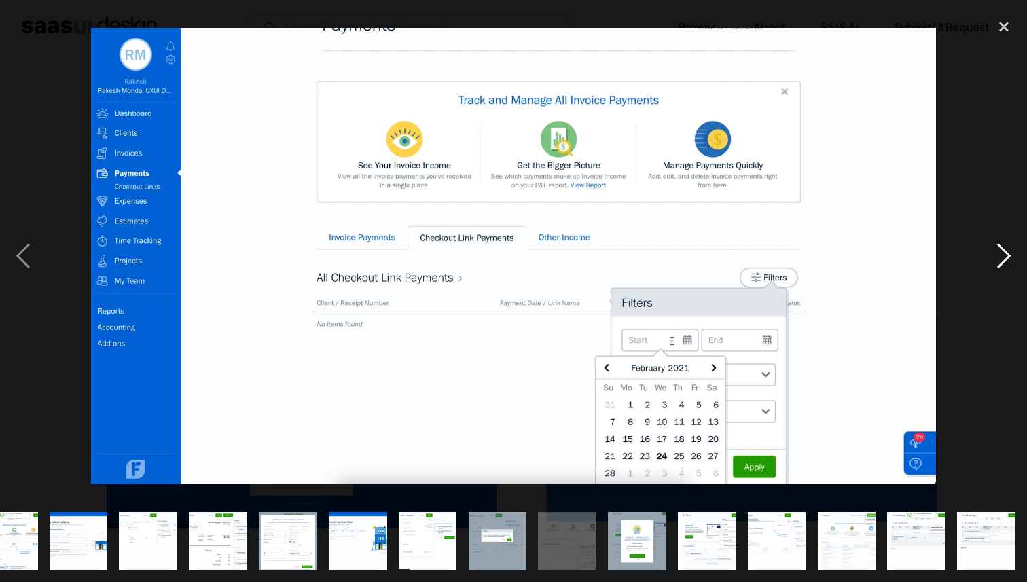
click at [984, 249] on div "next image" at bounding box center [1004, 256] width 46 height 489
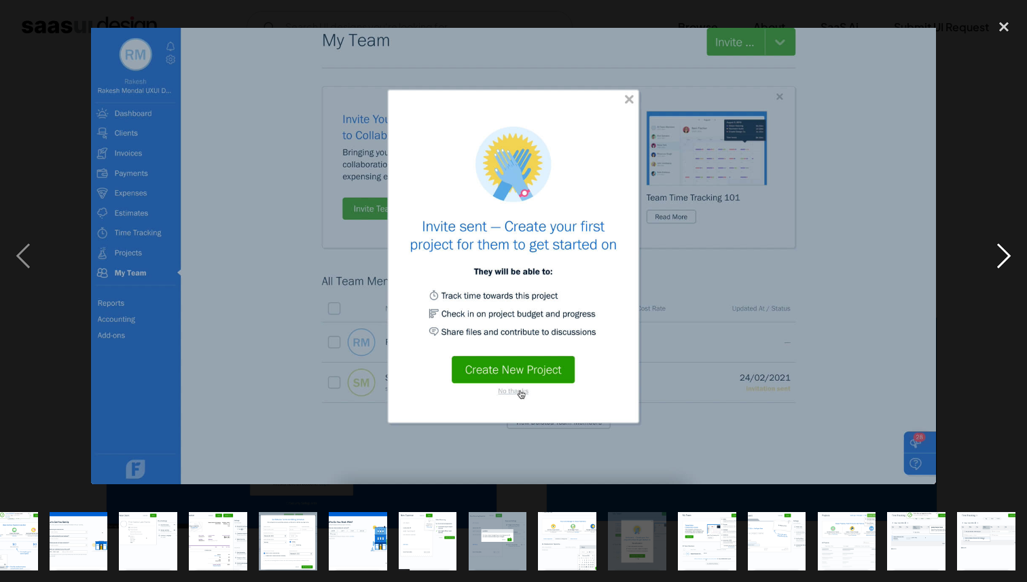
click at [984, 249] on div "next image" at bounding box center [1004, 256] width 46 height 489
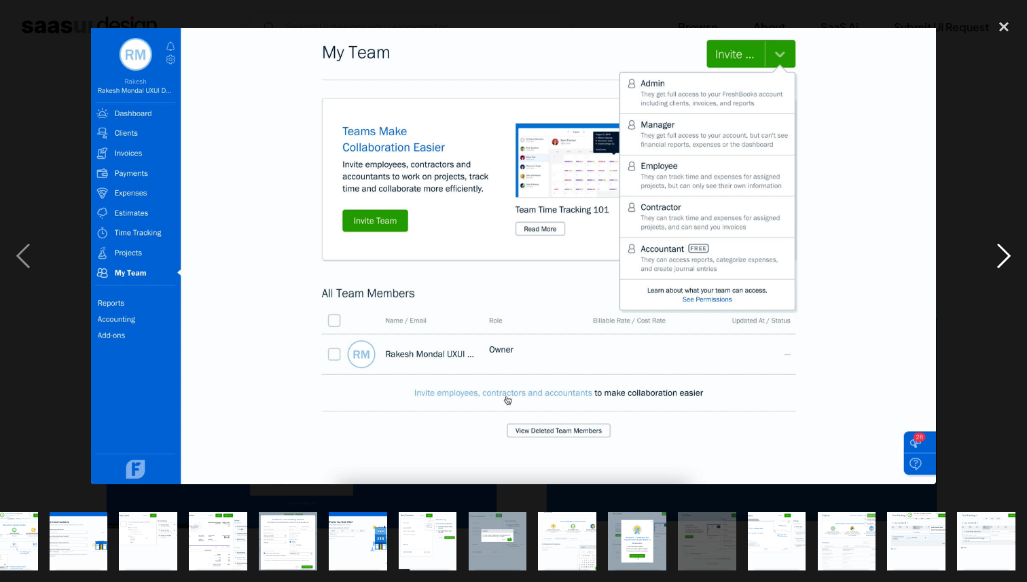
click at [984, 249] on div "next image" at bounding box center [1004, 256] width 46 height 489
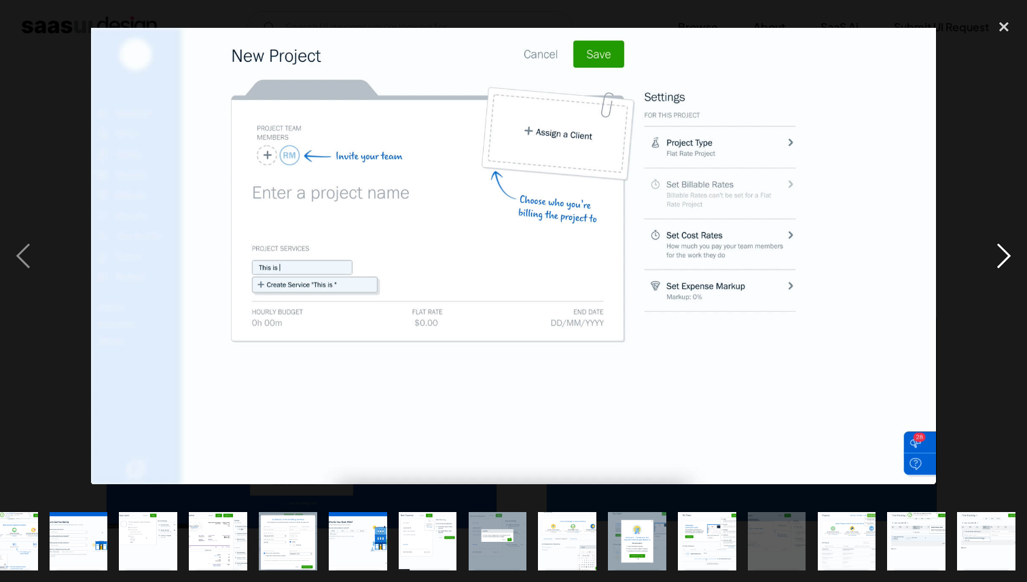
click at [984, 249] on div "next image" at bounding box center [1004, 256] width 46 height 489
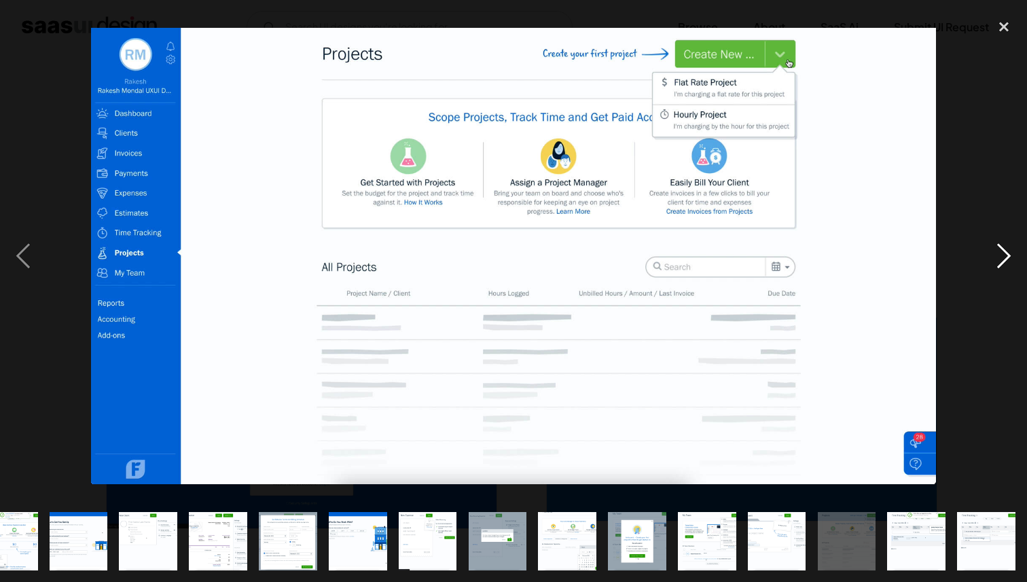
click at [984, 249] on div "next image" at bounding box center [1004, 256] width 46 height 489
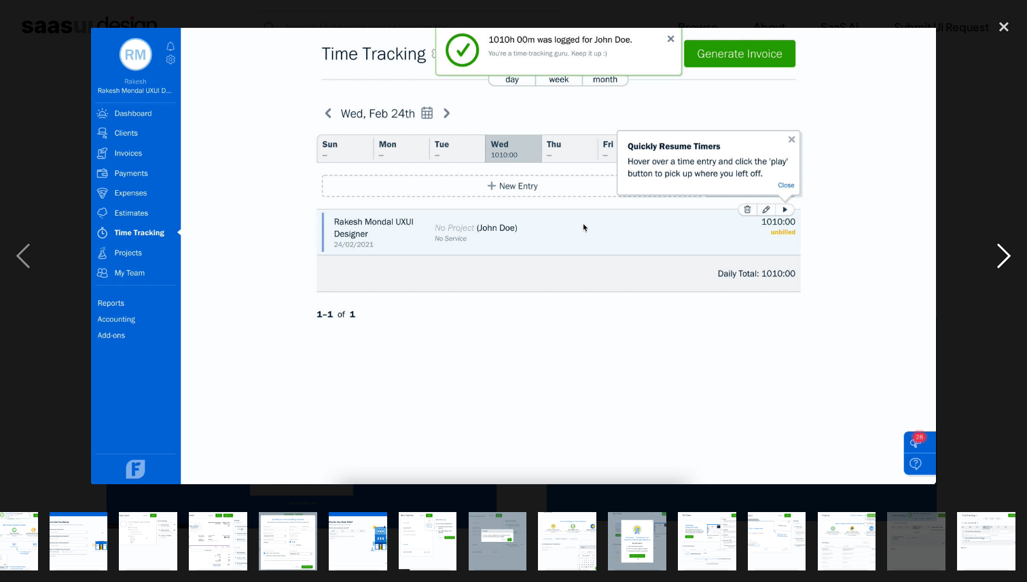
click at [984, 249] on div "next image" at bounding box center [1004, 256] width 46 height 489
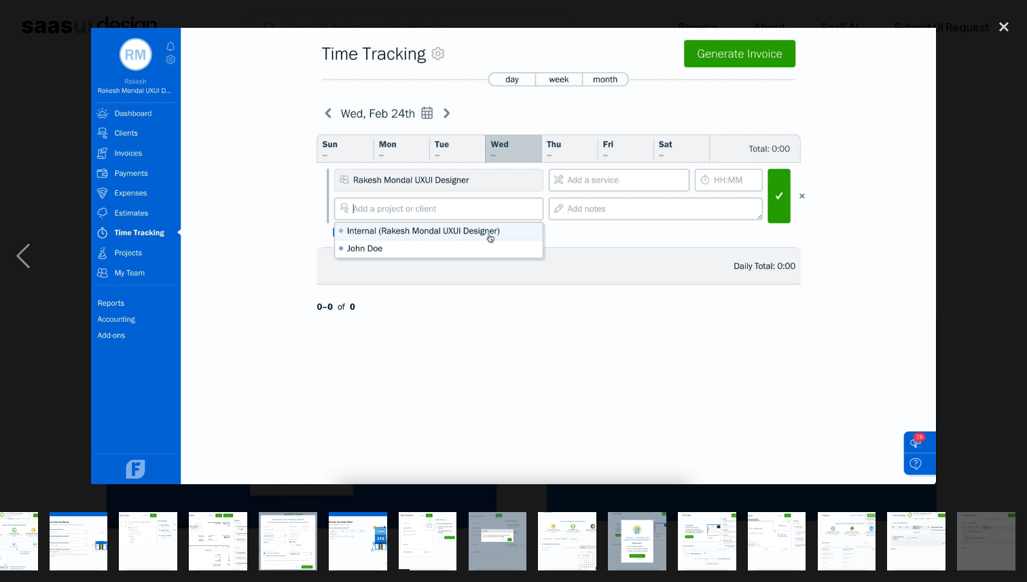
click at [984, 249] on div "next image" at bounding box center [1004, 256] width 46 height 489
click at [984, 250] on div "next image" at bounding box center [1004, 256] width 46 height 489
click at [1003, 30] on div "close lightbox" at bounding box center [1004, 27] width 46 height 30
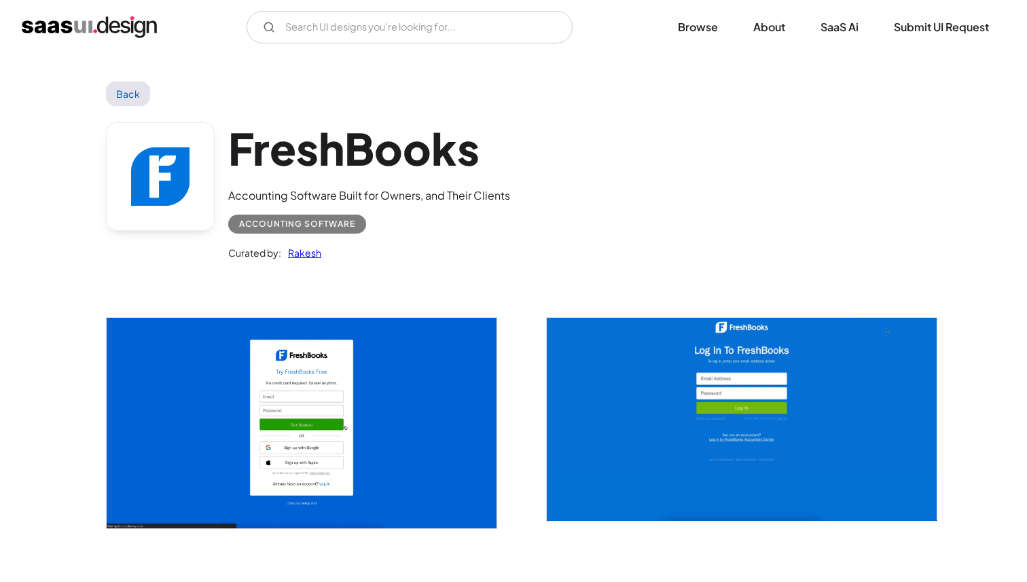
scroll to position [0, 0]
click at [110, 29] on img "home" at bounding box center [89, 27] width 135 height 22
